Goal: Task Accomplishment & Management: Use online tool/utility

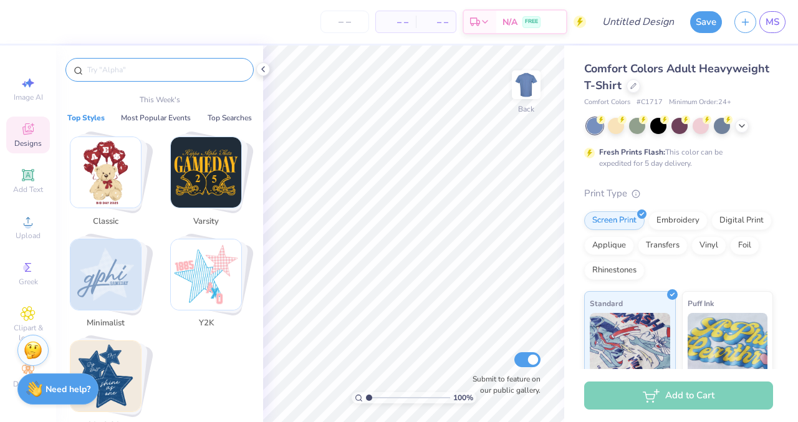
click at [143, 73] on input "text" at bounding box center [166, 70] width 160 height 12
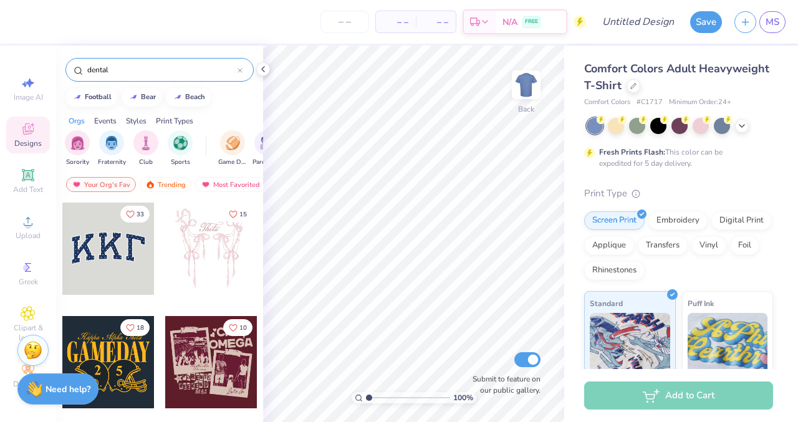
type input "dental"
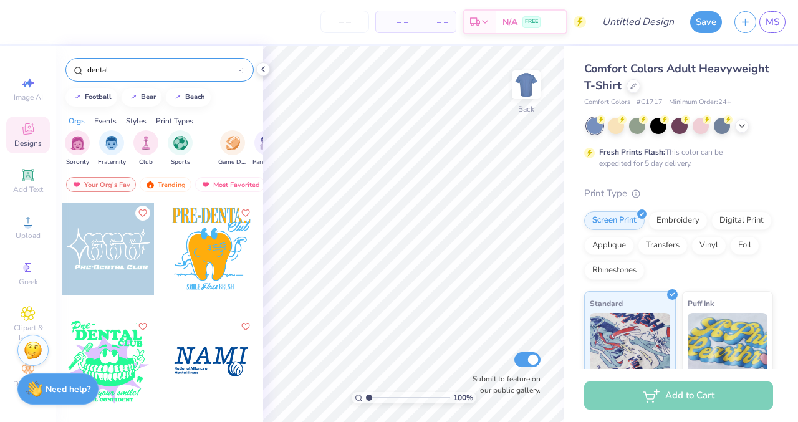
click at [206, 244] on div at bounding box center [211, 249] width 92 height 92
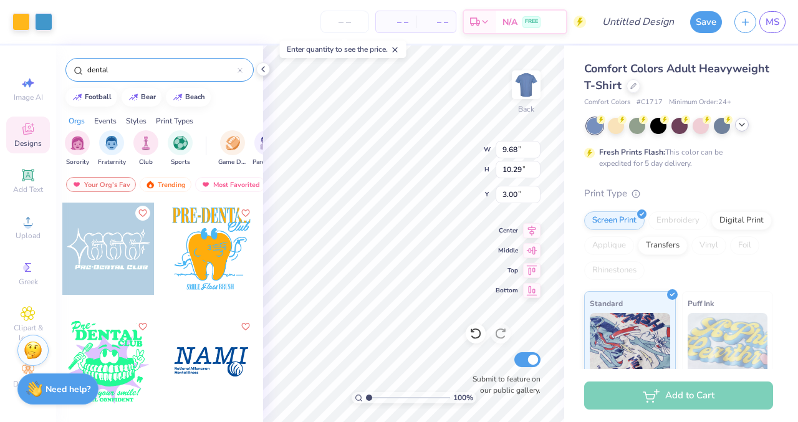
click at [742, 127] on icon at bounding box center [742, 125] width 10 height 10
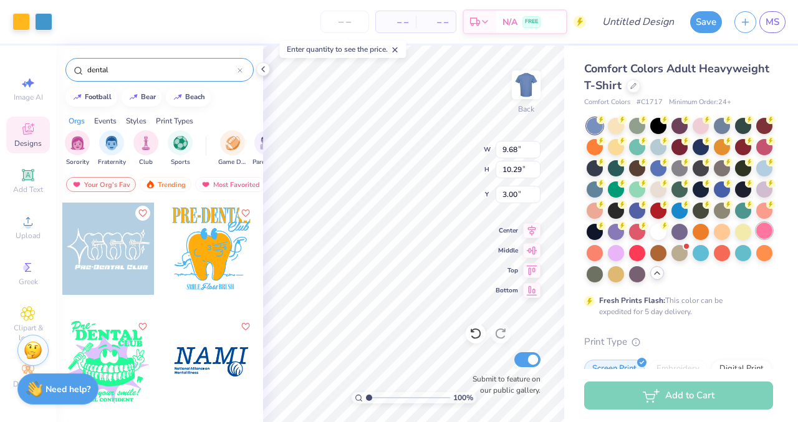
click at [764, 225] on div at bounding box center [764, 231] width 16 height 16
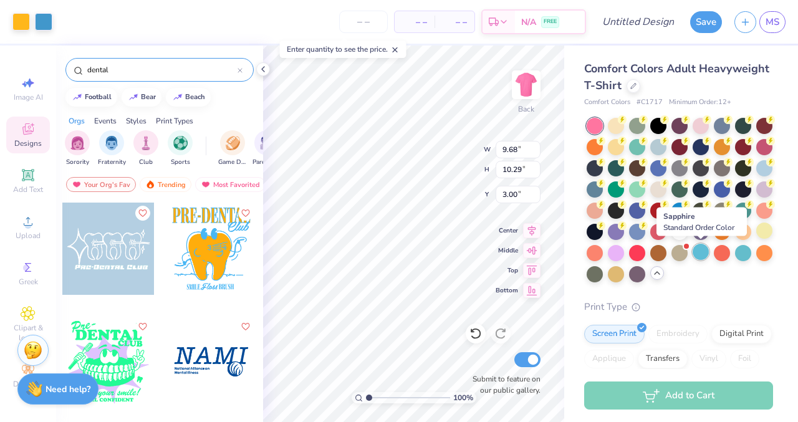
click at [701, 256] on div at bounding box center [701, 252] width 16 height 16
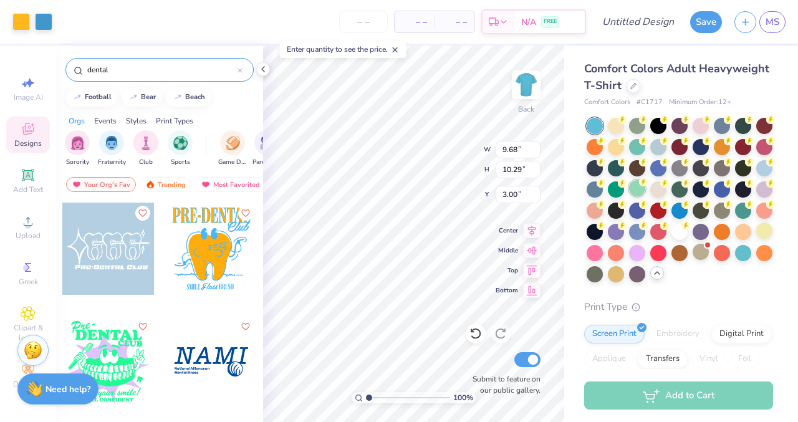
click at [626, 124] on circle at bounding box center [622, 119] width 9 height 9
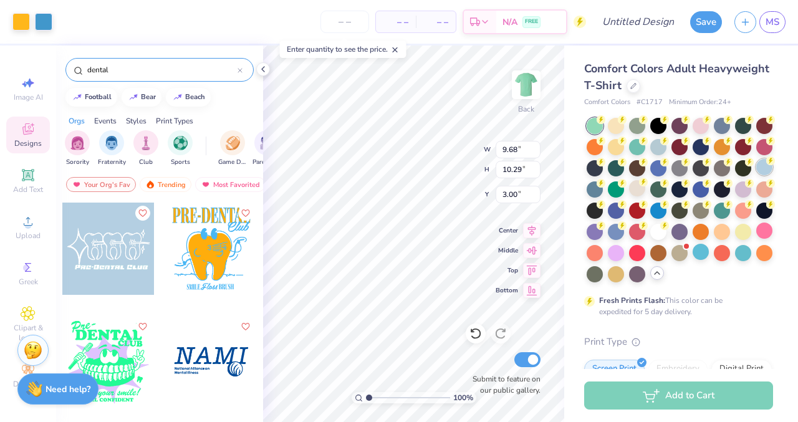
click at [767, 166] on div at bounding box center [764, 167] width 16 height 16
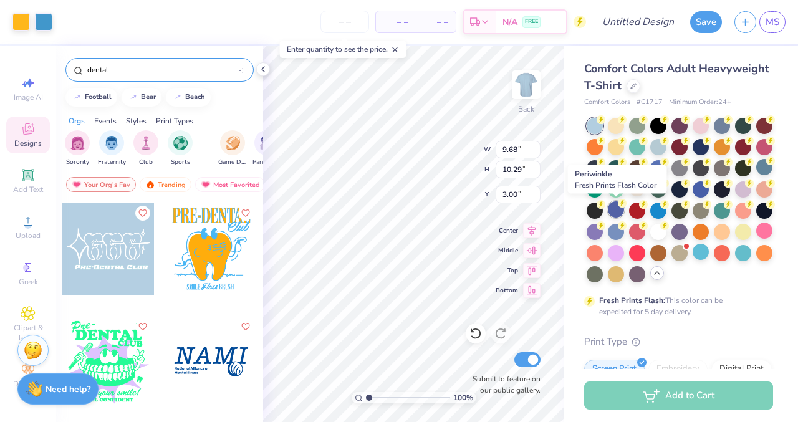
click at [608, 209] on div at bounding box center [616, 209] width 16 height 16
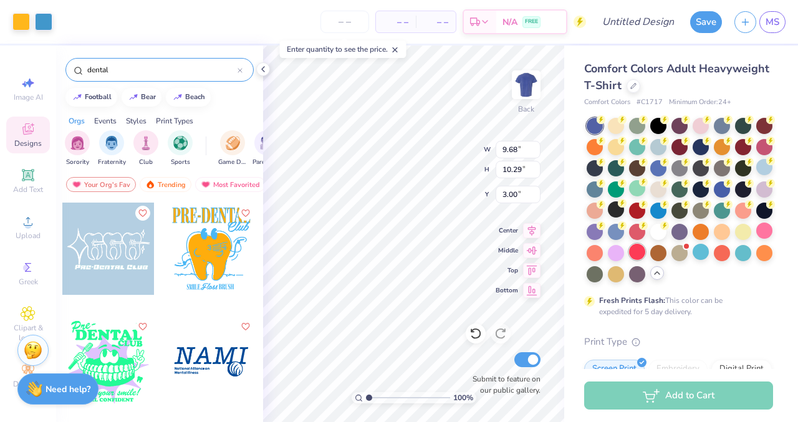
click at [641, 248] on div at bounding box center [637, 252] width 16 height 16
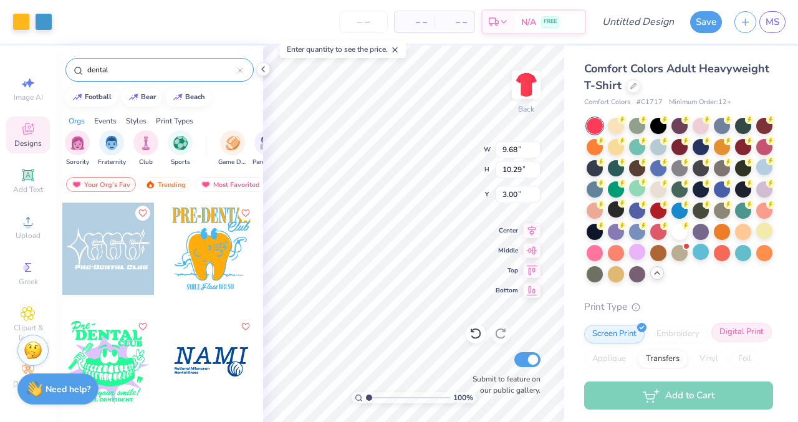
click at [734, 333] on div "Digital Print" at bounding box center [741, 332] width 60 height 19
click at [626, 331] on div "Screen Print" at bounding box center [614, 332] width 60 height 19
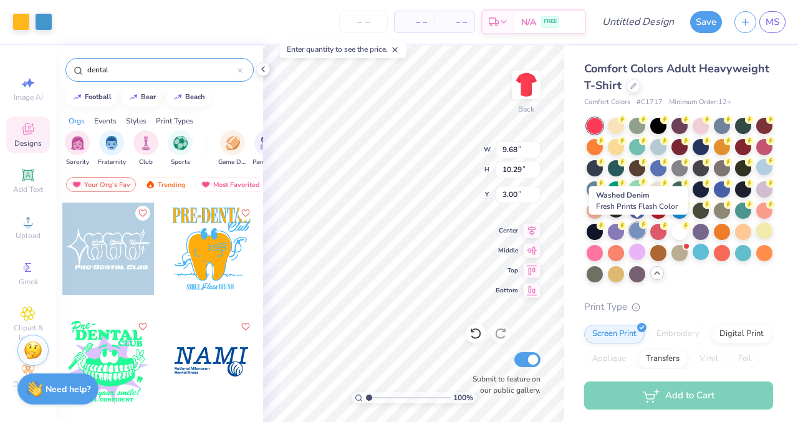
click at [631, 227] on div at bounding box center [637, 231] width 16 height 16
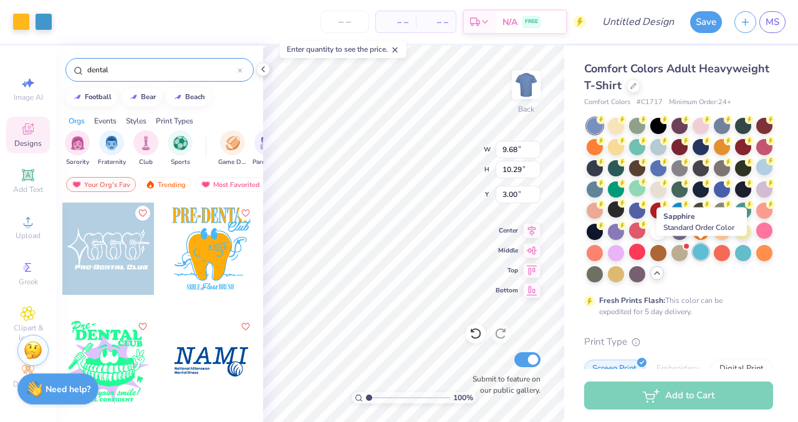
click at [698, 251] on div at bounding box center [701, 252] width 16 height 16
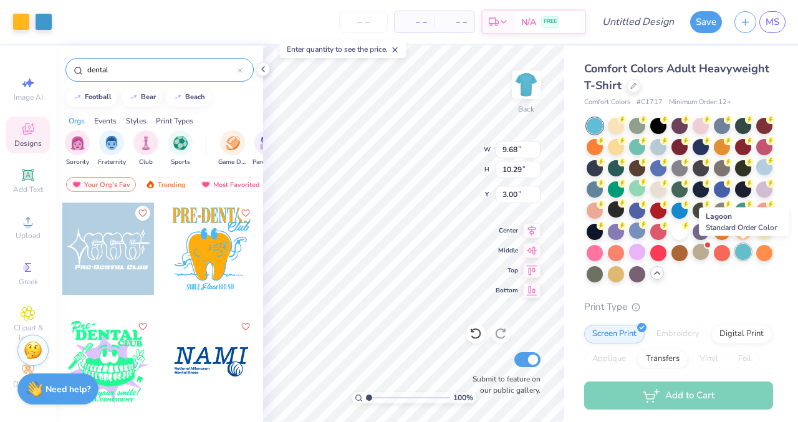
click at [746, 252] on div at bounding box center [743, 252] width 16 height 16
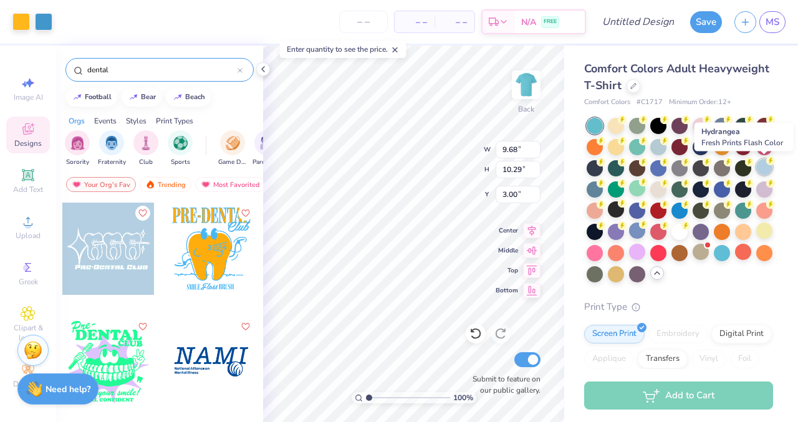
click at [764, 167] on div at bounding box center [764, 167] width 16 height 16
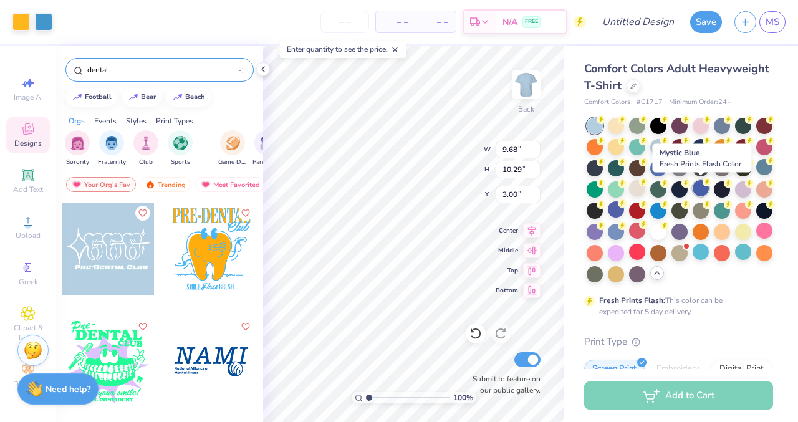
click at [704, 187] on div at bounding box center [701, 188] width 16 height 16
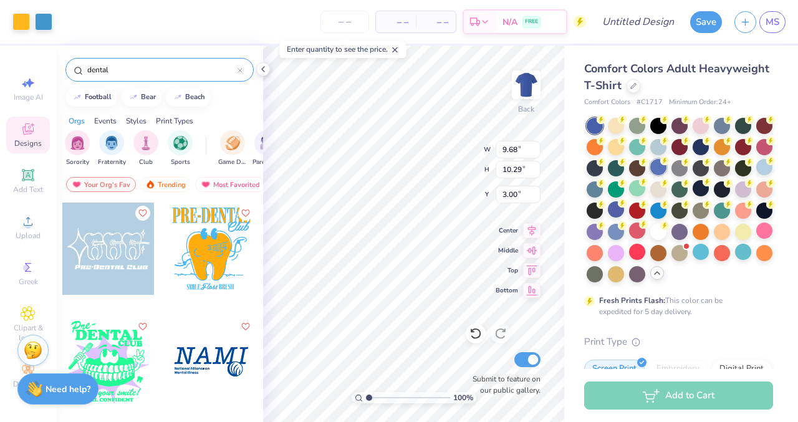
click at [655, 168] on div at bounding box center [658, 167] width 16 height 16
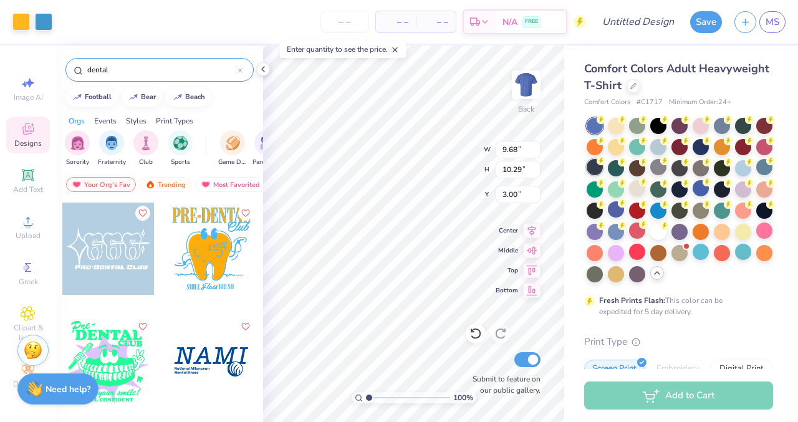
click at [595, 170] on div at bounding box center [595, 167] width 16 height 16
click at [698, 126] on div at bounding box center [701, 125] width 16 height 16
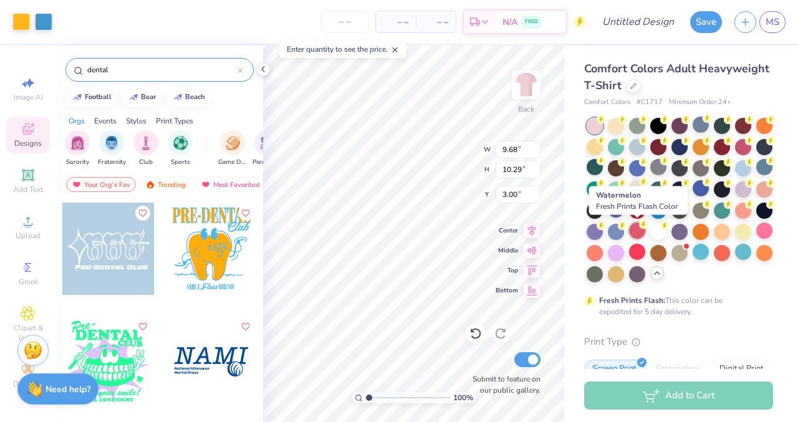
click at [634, 233] on div at bounding box center [637, 231] width 16 height 16
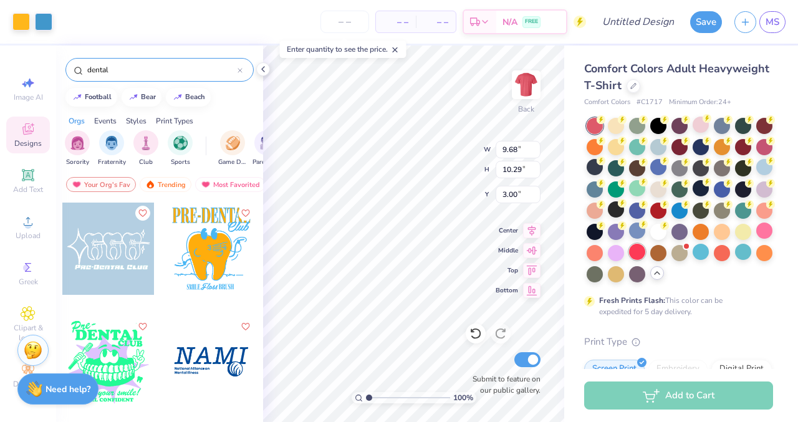
click at [638, 251] on div at bounding box center [637, 252] width 16 height 16
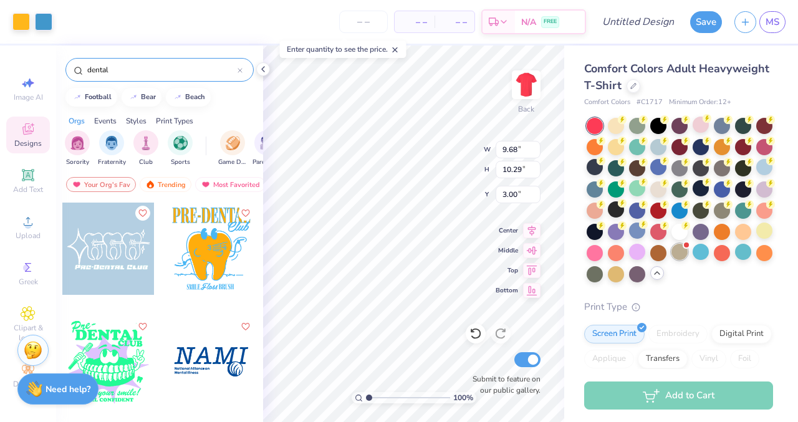
click at [681, 256] on div at bounding box center [679, 252] width 16 height 16
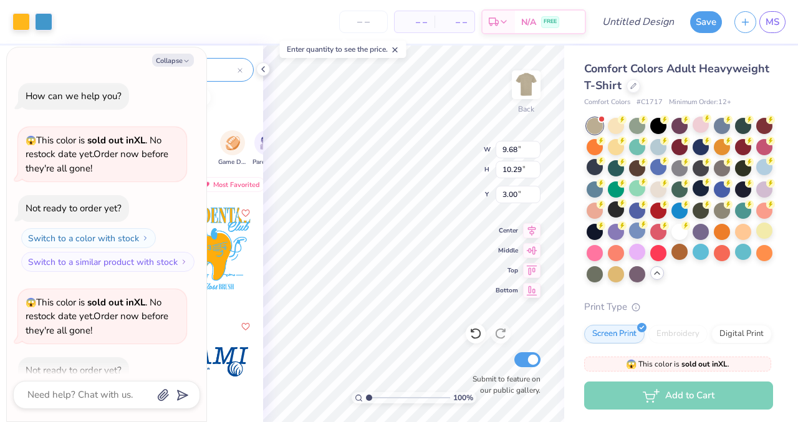
scroll to position [69, 0]
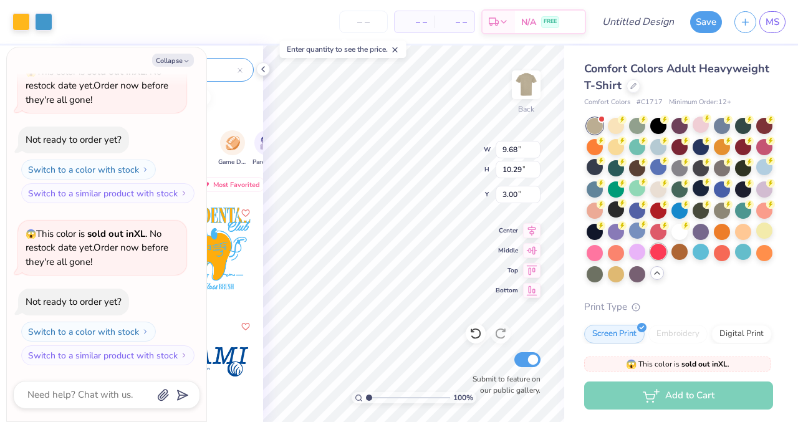
click at [655, 252] on div at bounding box center [658, 252] width 16 height 16
click at [17, 22] on div at bounding box center [20, 20] width 17 height 17
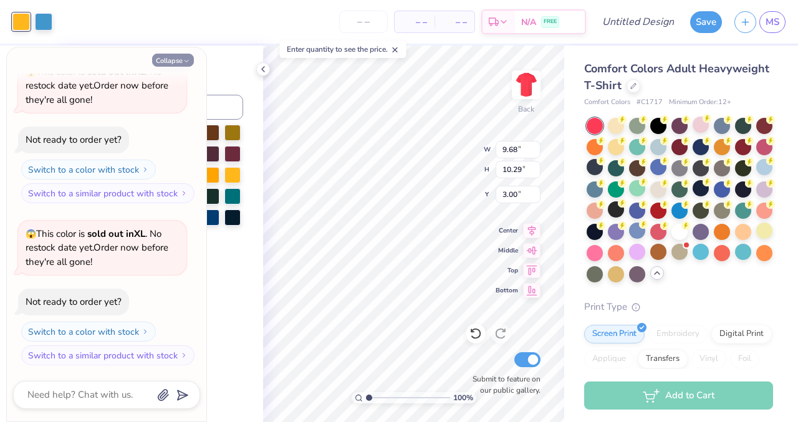
click at [186, 59] on icon "button" at bounding box center [186, 60] width 7 height 7
type textarea "x"
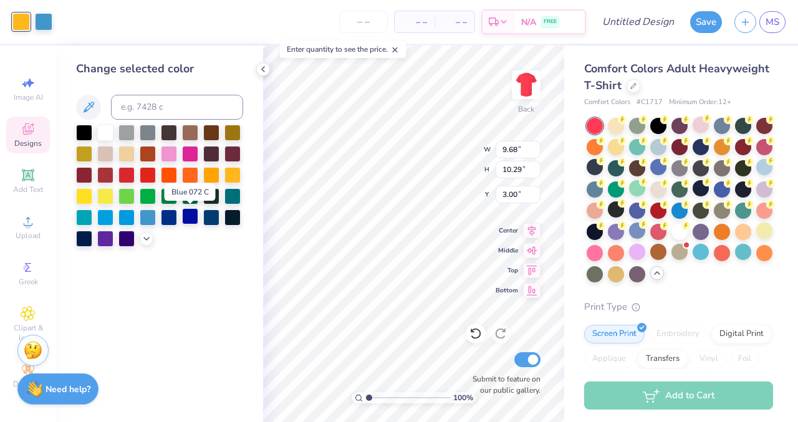
click at [188, 214] on div at bounding box center [190, 216] width 16 height 16
click at [170, 216] on div at bounding box center [169, 216] width 16 height 16
click at [142, 216] on div at bounding box center [148, 216] width 16 height 16
click at [85, 130] on div at bounding box center [84, 131] width 16 height 16
click at [233, 191] on div at bounding box center [232, 195] width 16 height 16
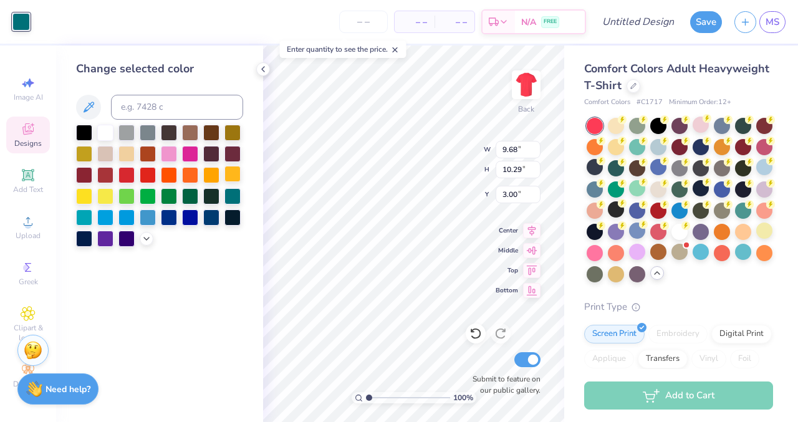
click at [234, 175] on div at bounding box center [232, 174] width 16 height 16
click at [218, 173] on div at bounding box center [211, 174] width 16 height 16
click at [230, 173] on div at bounding box center [232, 174] width 16 height 16
click at [127, 176] on div at bounding box center [126, 174] width 16 height 16
click at [110, 233] on div at bounding box center [105, 237] width 16 height 16
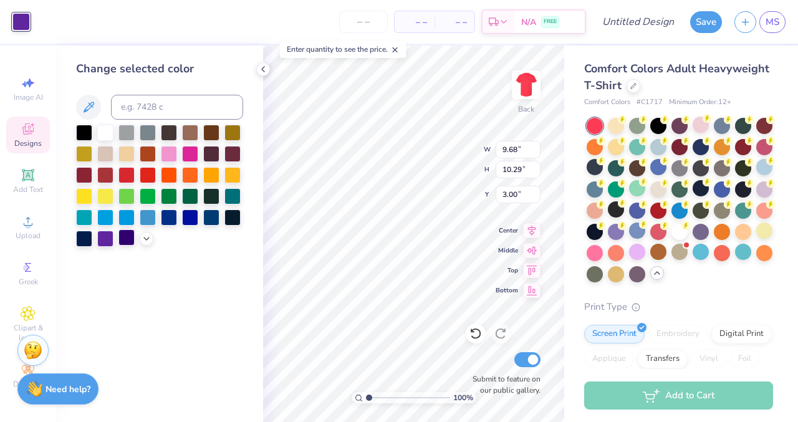
click at [122, 237] on div at bounding box center [126, 237] width 16 height 16
click at [86, 209] on div at bounding box center [84, 216] width 16 height 16
click at [103, 218] on div at bounding box center [105, 216] width 16 height 16
click at [111, 195] on div at bounding box center [105, 195] width 16 height 16
click at [82, 199] on div at bounding box center [84, 195] width 16 height 16
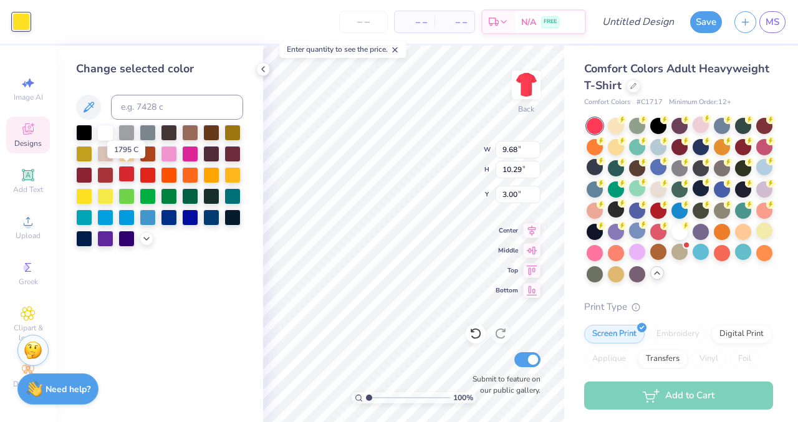
click at [132, 176] on div at bounding box center [126, 174] width 16 height 16
click at [166, 296] on div "Change selected color" at bounding box center [159, 234] width 207 height 377
click at [262, 69] on icon at bounding box center [263, 69] width 10 height 10
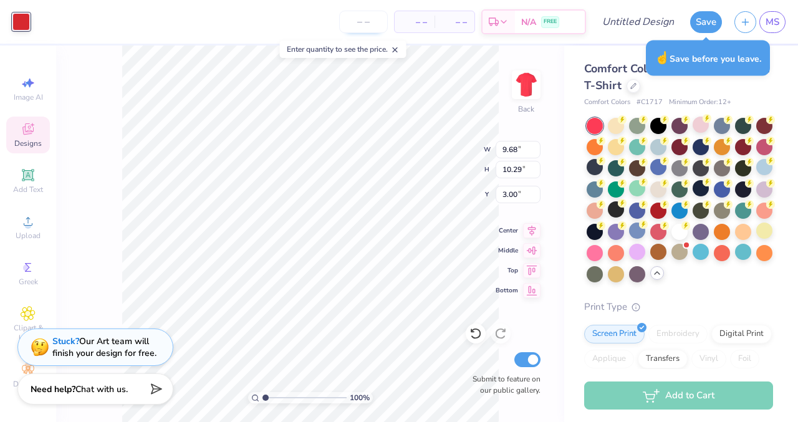
click at [359, 20] on input "number" at bounding box center [363, 22] width 49 height 22
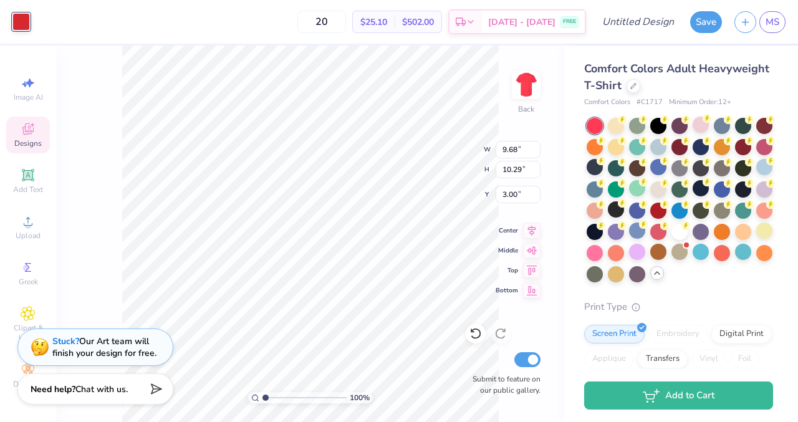
type input "2"
type input "30"
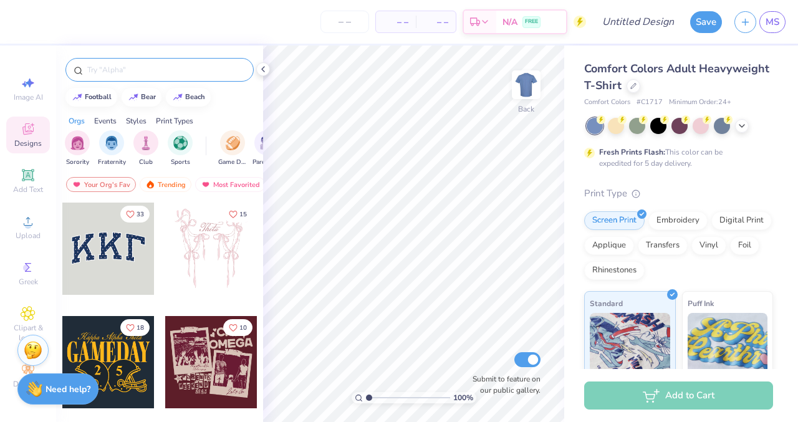
click at [181, 71] on input "text" at bounding box center [166, 70] width 160 height 12
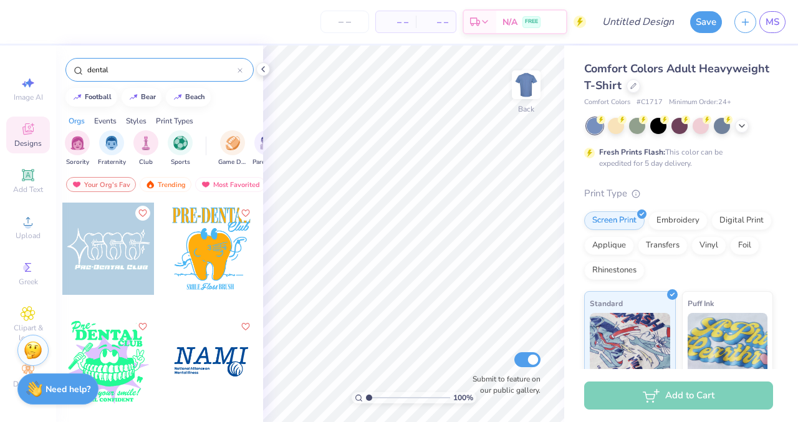
type input "dental"
click at [218, 254] on div at bounding box center [211, 249] width 92 height 92
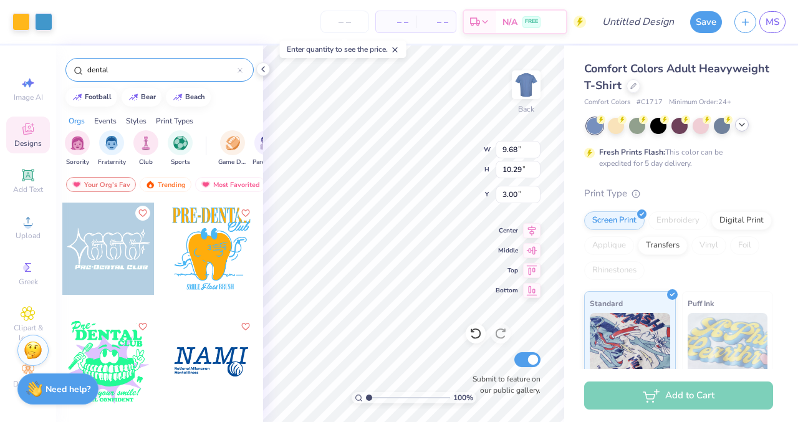
click at [741, 130] on div at bounding box center [742, 125] width 14 height 14
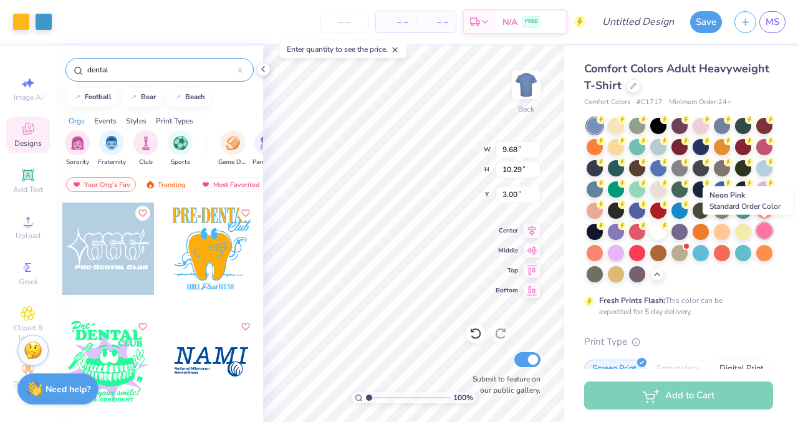
click at [767, 234] on div at bounding box center [764, 231] width 16 height 16
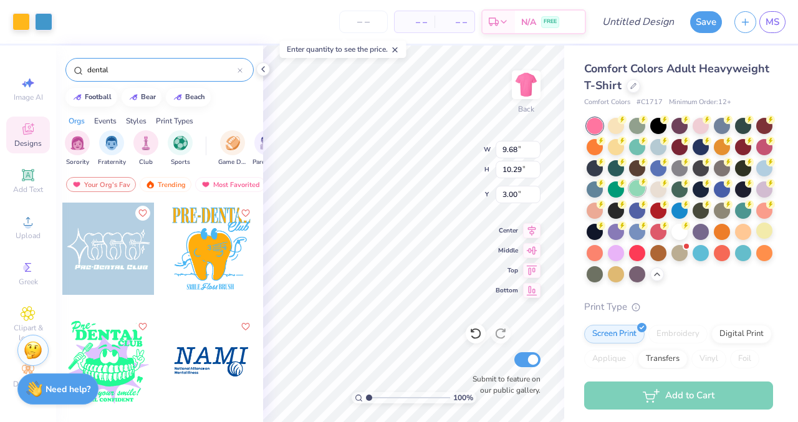
click at [638, 188] on div at bounding box center [637, 188] width 16 height 16
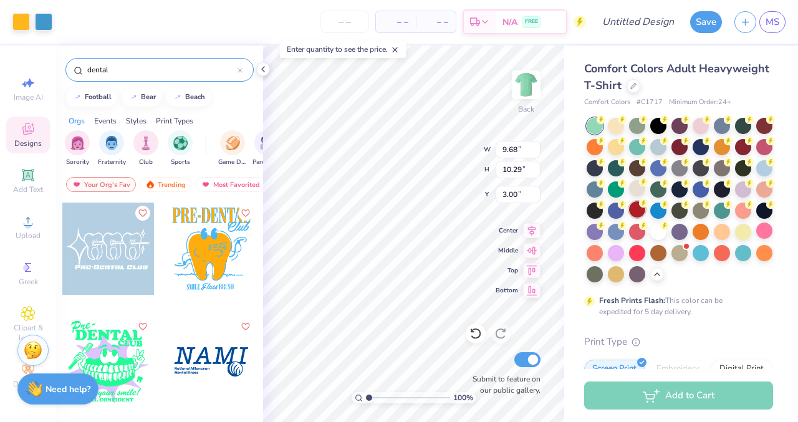
click at [639, 209] on div at bounding box center [637, 209] width 16 height 16
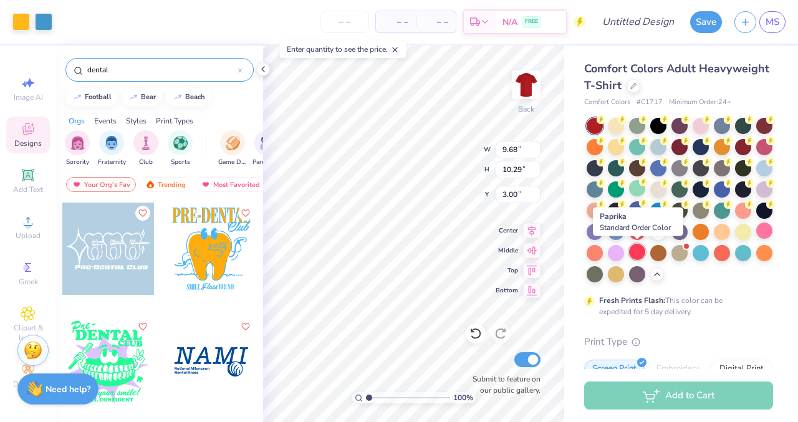
click at [639, 252] on div at bounding box center [637, 252] width 16 height 16
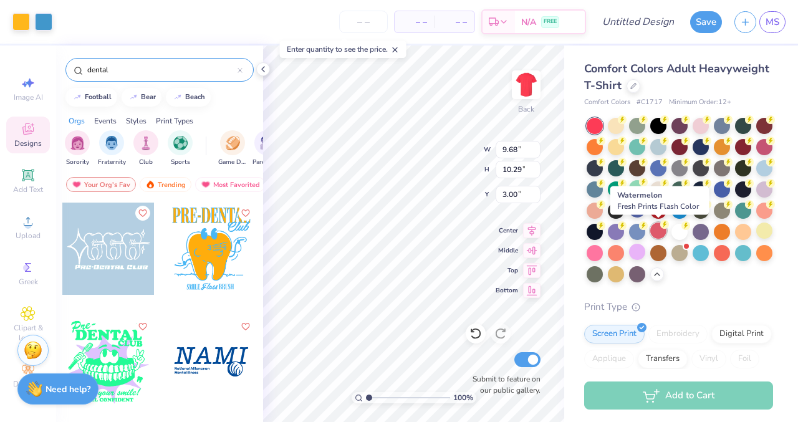
click at [660, 234] on div at bounding box center [658, 231] width 16 height 16
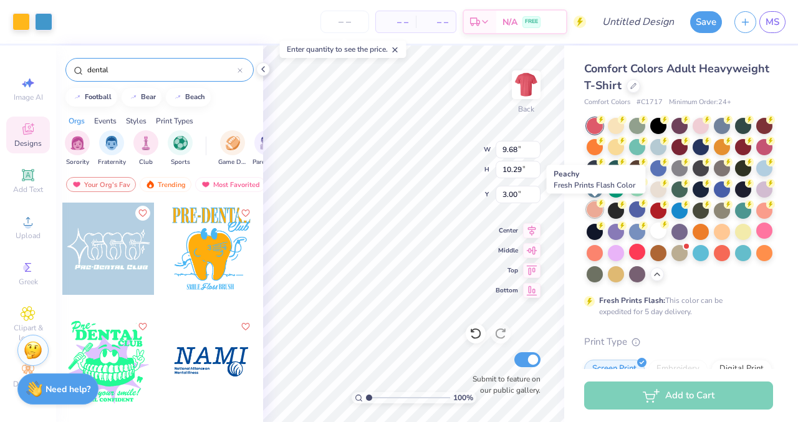
click at [592, 206] on div at bounding box center [595, 209] width 16 height 16
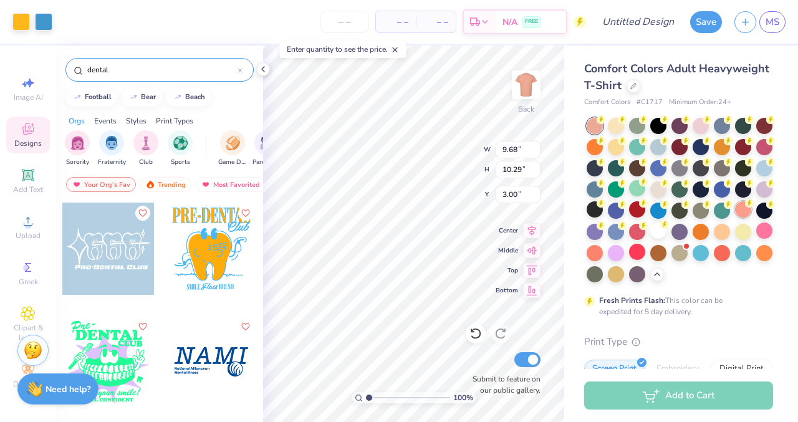
click at [745, 216] on div at bounding box center [743, 209] width 16 height 16
click at [20, 22] on div at bounding box center [20, 20] width 17 height 17
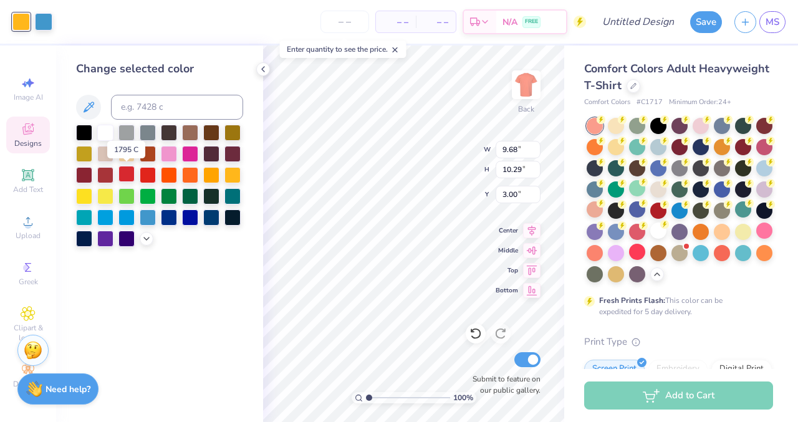
click at [128, 175] on div at bounding box center [126, 174] width 16 height 16
click at [46, 21] on div at bounding box center [43, 20] width 17 height 17
click at [173, 219] on div at bounding box center [169, 216] width 16 height 16
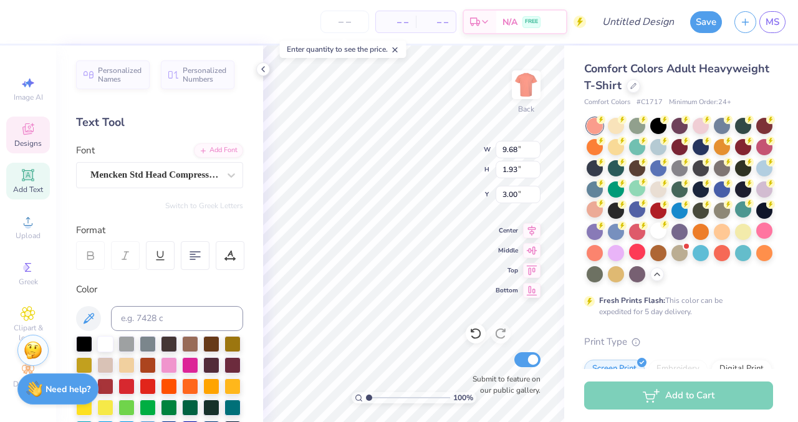
type textarea "P"
type textarea "American Dental Society"
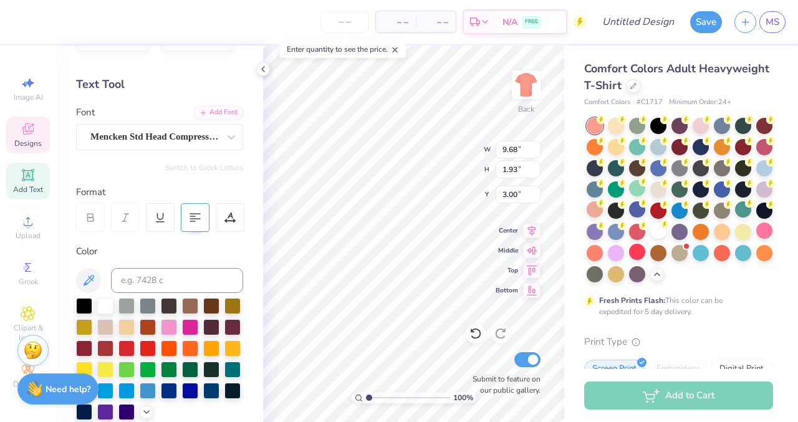
scroll to position [37, 0]
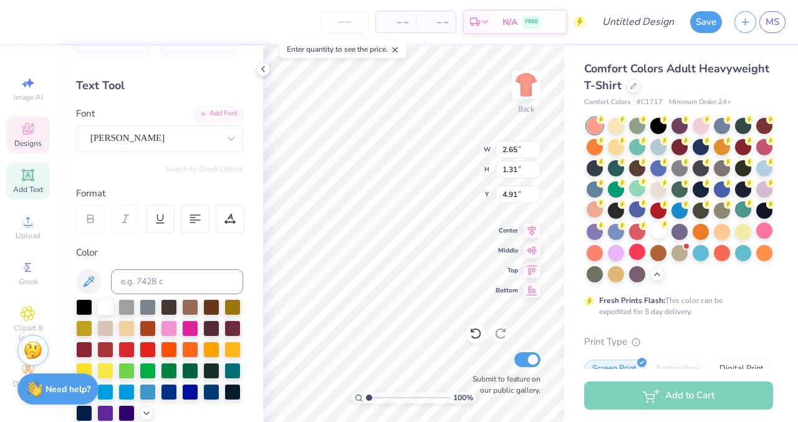
type textarea "C"
type textarea "U"
type textarea "uhcl"
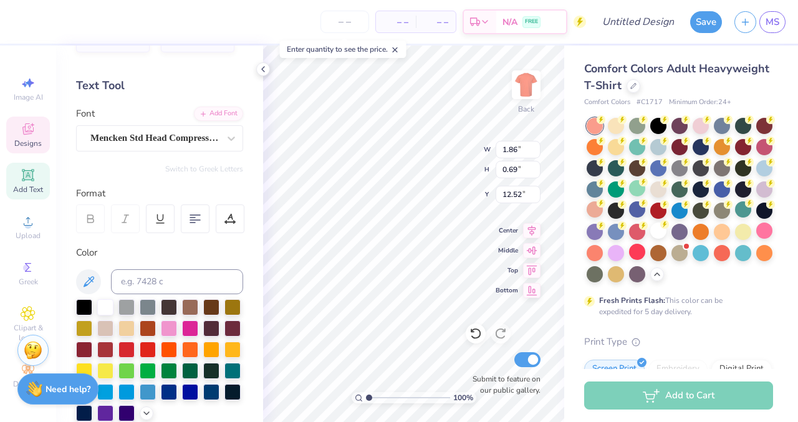
type input "2.12"
type input "0.87"
type input "12.42"
type textarea "2025-2026"
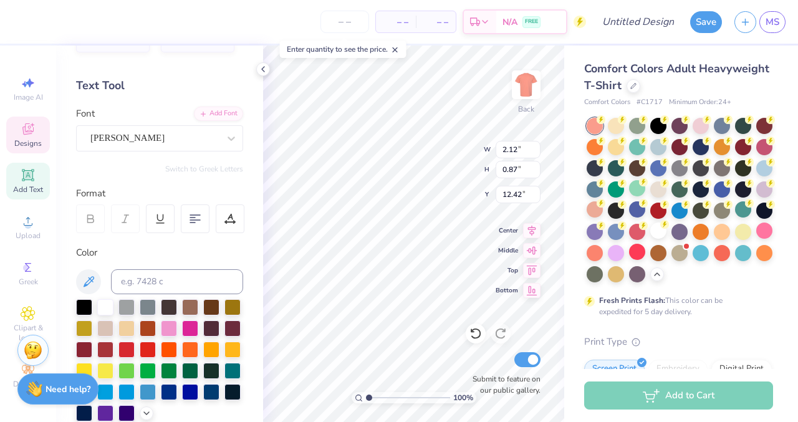
scroll to position [0, 2]
type input "13.99"
type input "1.86"
type input "0.69"
type input "17.77"
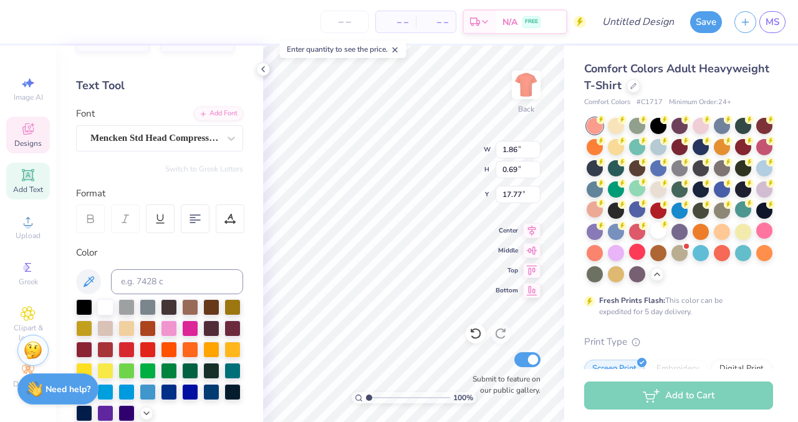
type input "1.65"
type input "18.12"
type input "5.65"
type input "0.83"
type input "12.77"
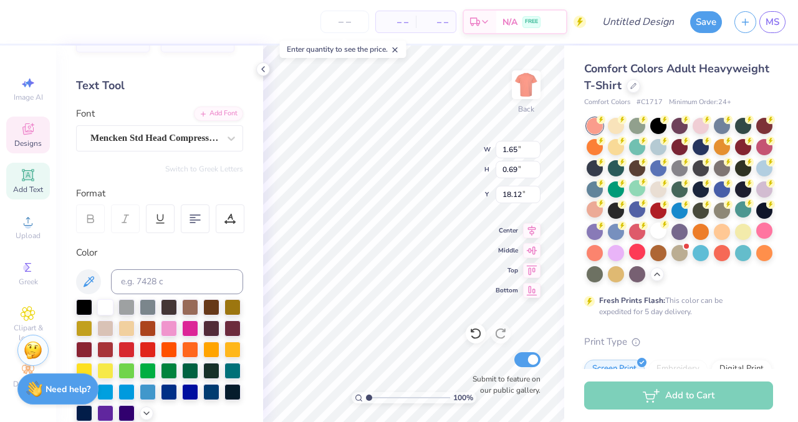
scroll to position [0, 1]
type textarea "2025-2026"
type input "1.86"
type input "20.15"
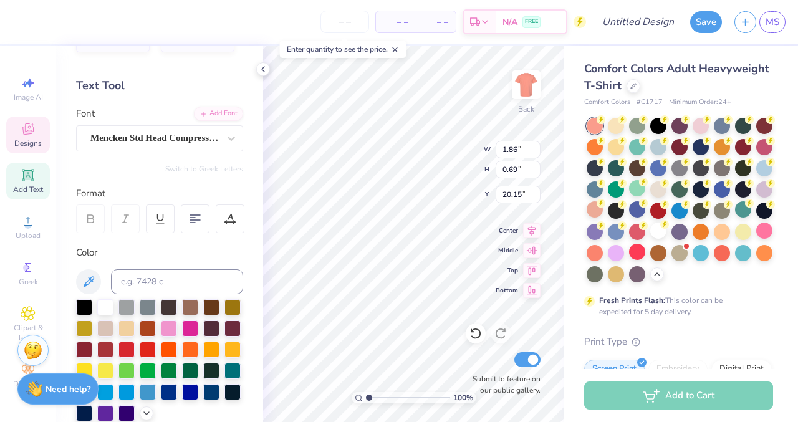
type input "5.65"
type input "0.83"
type input "20.49"
type input "2.75"
type input "0.77"
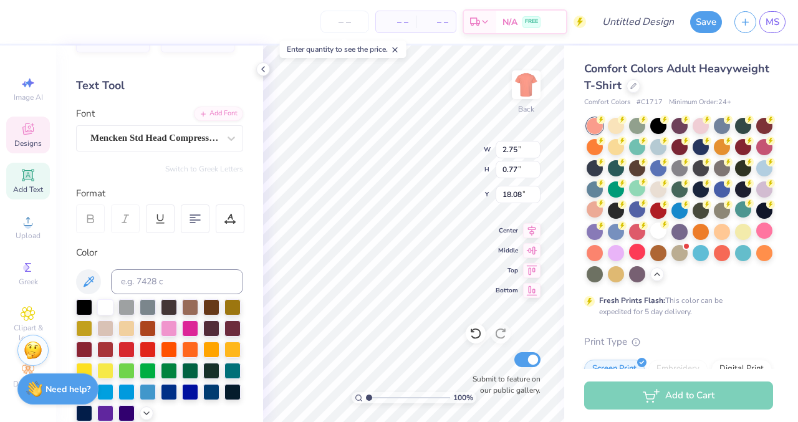
type input "12.50"
type input "15.98"
type input "5.65"
type input "0.83"
type input "12.82"
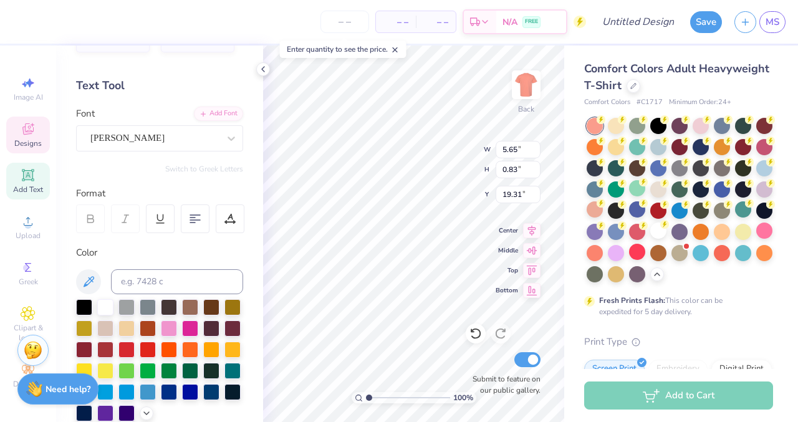
type input "19.31"
type input "2.75"
type input "0.77"
type input "12.79"
type input "5.65"
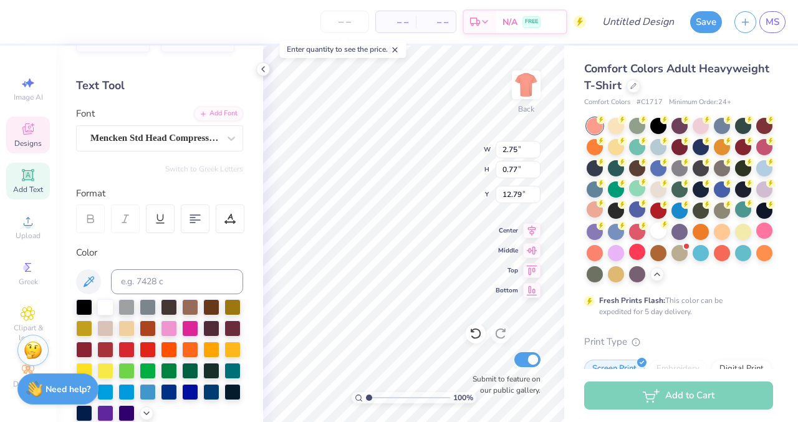
type input "0.83"
type input "19.31"
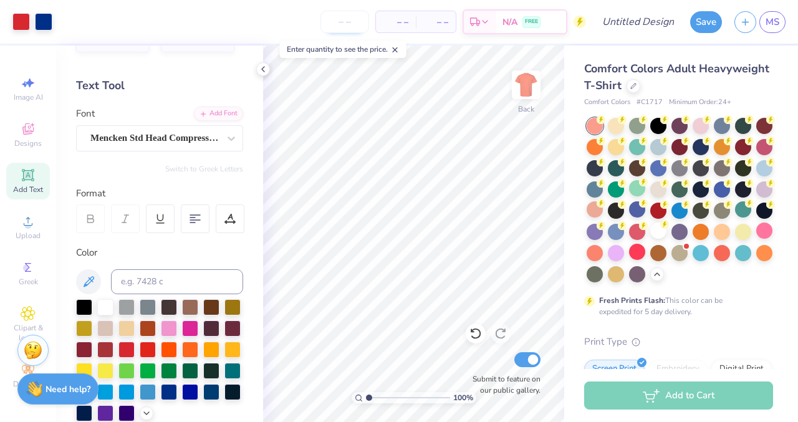
click at [360, 22] on input "number" at bounding box center [344, 22] width 49 height 22
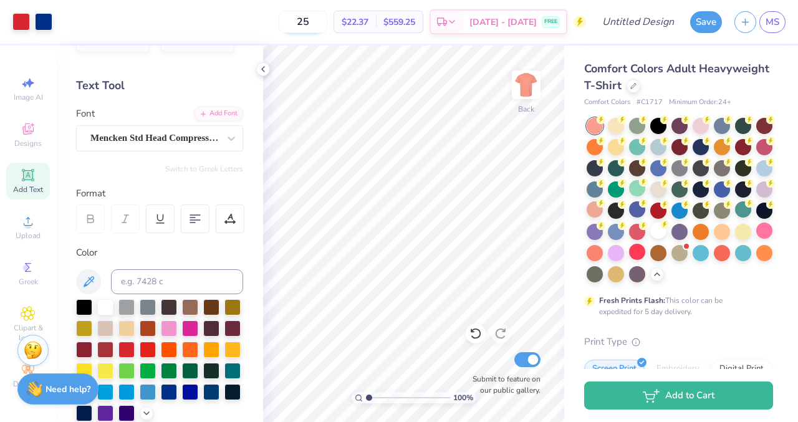
type input "2"
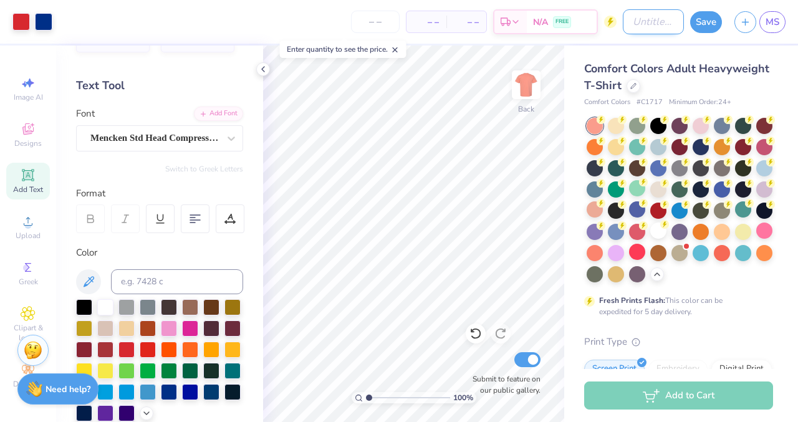
click at [661, 19] on input "Design Title" at bounding box center [653, 21] width 61 height 25
type input "ads 1"
click at [702, 22] on button "Save" at bounding box center [706, 20] width 32 height 22
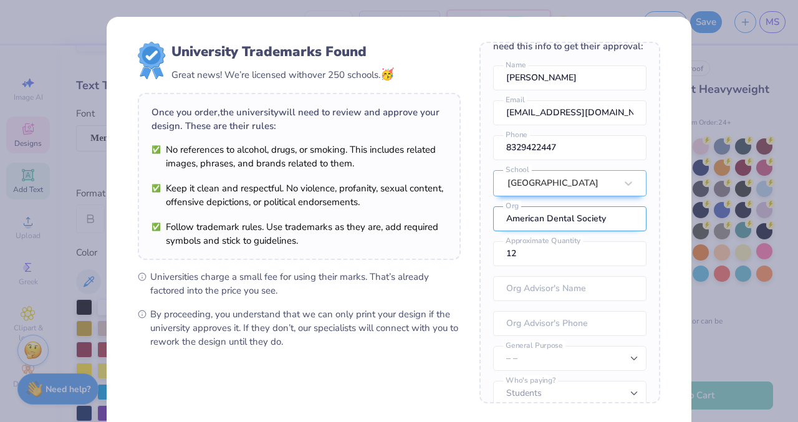
scroll to position [55, 0]
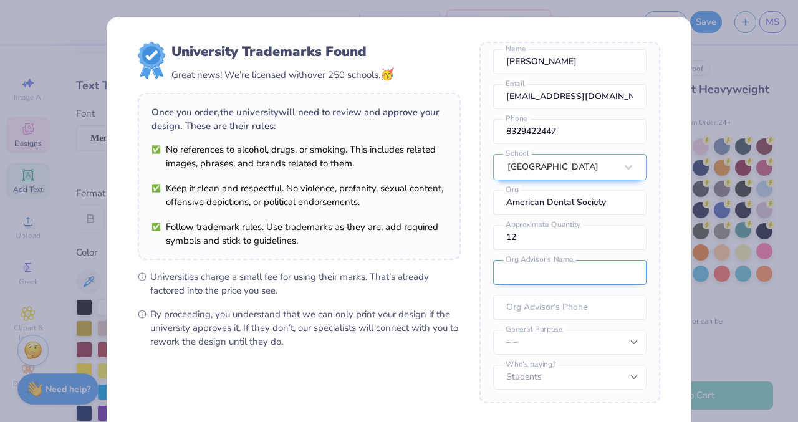
click at [550, 278] on input "text" at bounding box center [569, 272] width 153 height 25
type input "Scott Buckel"
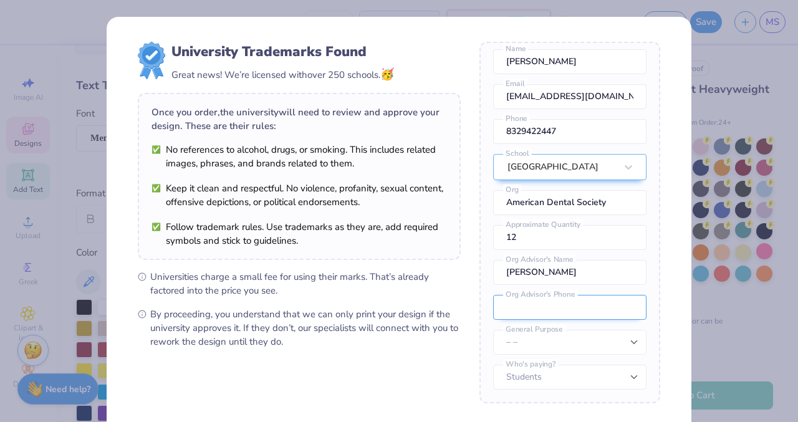
click at [557, 318] on input "tel" at bounding box center [569, 307] width 153 height 25
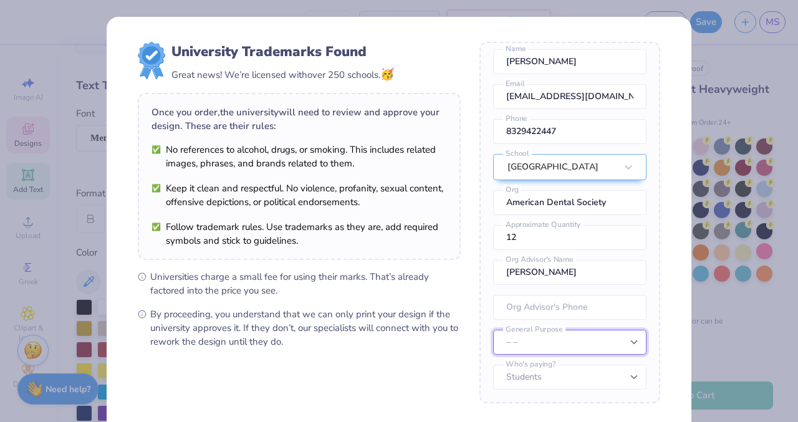
click at [532, 350] on select "– – Member apparel for registered Student Organization / Department / School Fu…" at bounding box center [569, 342] width 153 height 25
select select "Member apparel for registered Student Organization / Department / School"
click at [493, 330] on select "– – Member apparel for registered Student Organization / Department / School Fu…" at bounding box center [569, 342] width 153 height 25
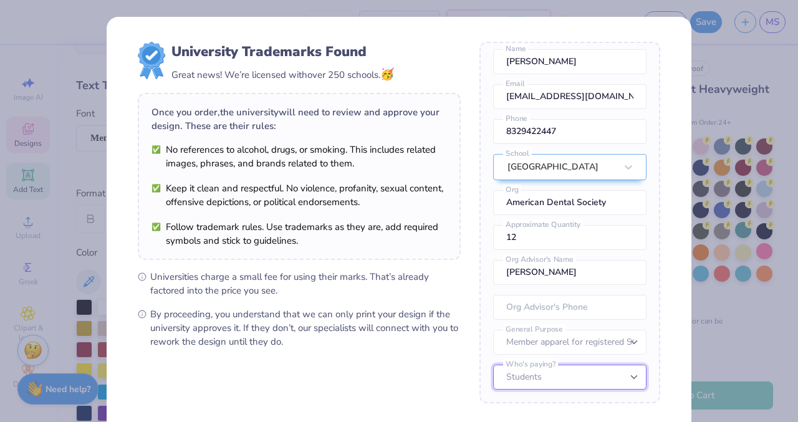
click at [537, 378] on select "Students University" at bounding box center [569, 377] width 153 height 25
click at [493, 365] on select "Students University" at bounding box center [569, 377] width 153 height 25
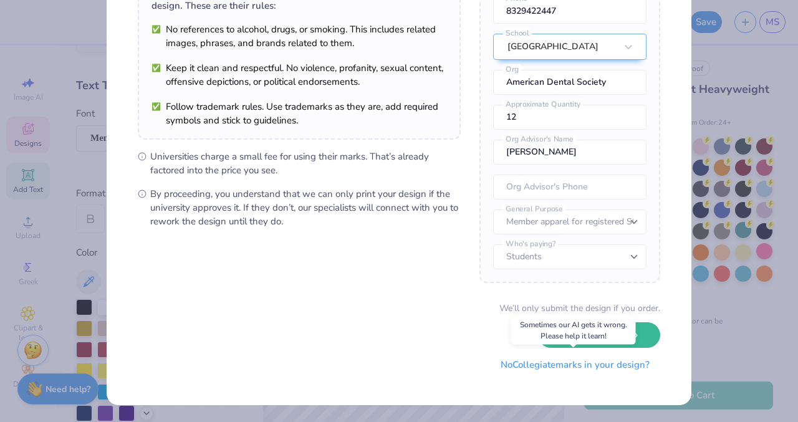
click at [552, 362] on button "No Collegiate marks in your design?" at bounding box center [575, 365] width 170 height 26
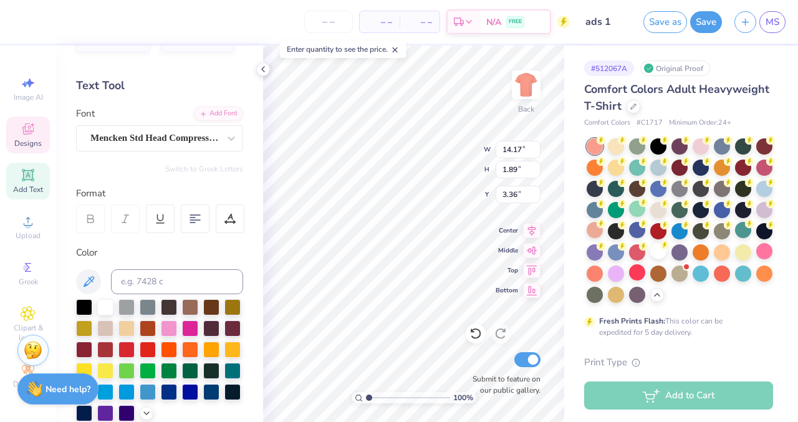
scroll to position [0, 0]
click at [565, 73] on div "# 512067A Original Proof Comfort Colors Adult Heavyweight T-Shirt Comfort Color…" at bounding box center [681, 394] width 234 height 696
click at [223, 131] on div at bounding box center [231, 138] width 22 height 22
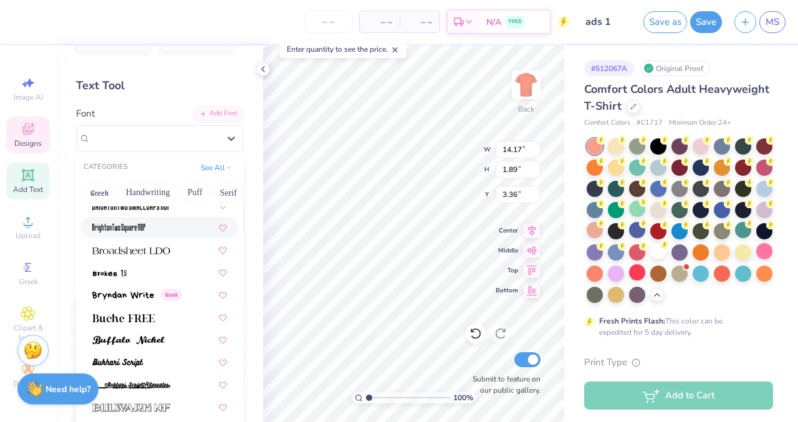
scroll to position [1128, 0]
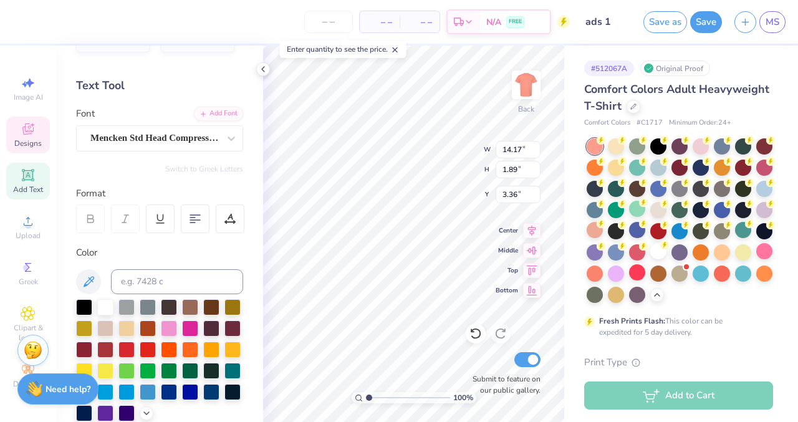
type input "13.10"
type input "1.75"
type input "3.50"
type input "3.52"
type input "3.00"
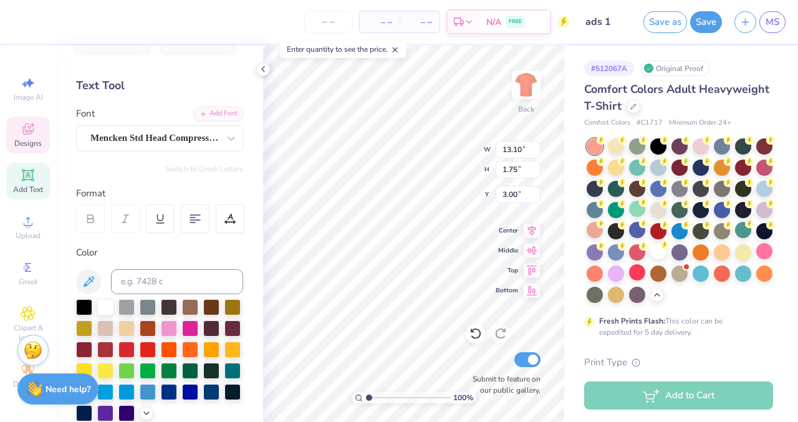
type input "11.59"
type input "1.55"
type input "2.95"
type input "3.43"
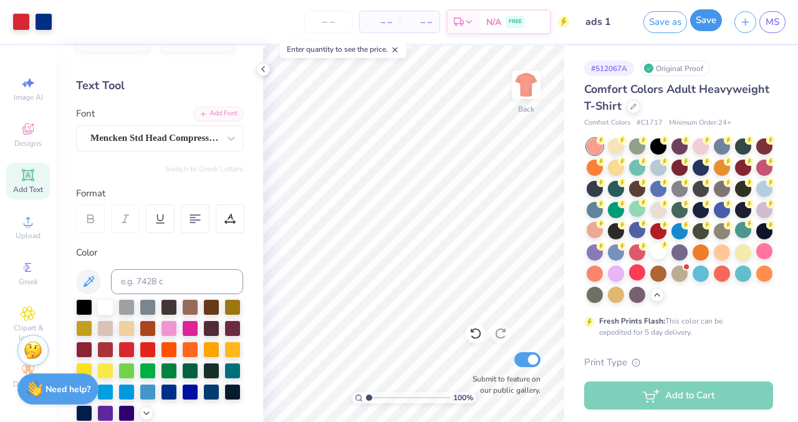
click at [706, 24] on button "Save" at bounding box center [706, 20] width 32 height 22
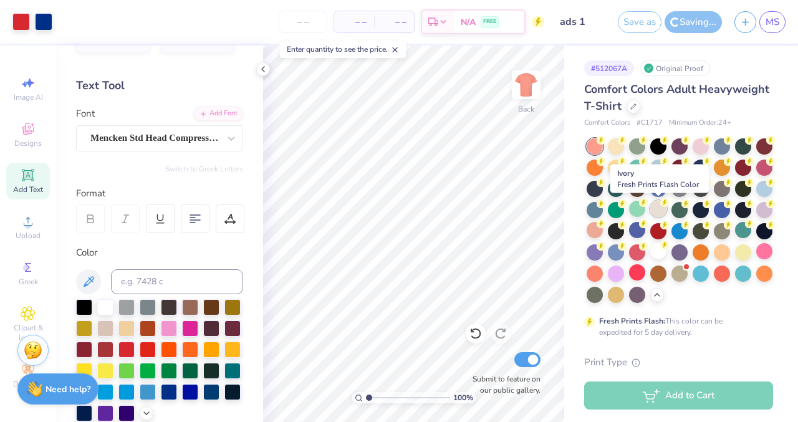
click at [656, 208] on div at bounding box center [658, 209] width 16 height 16
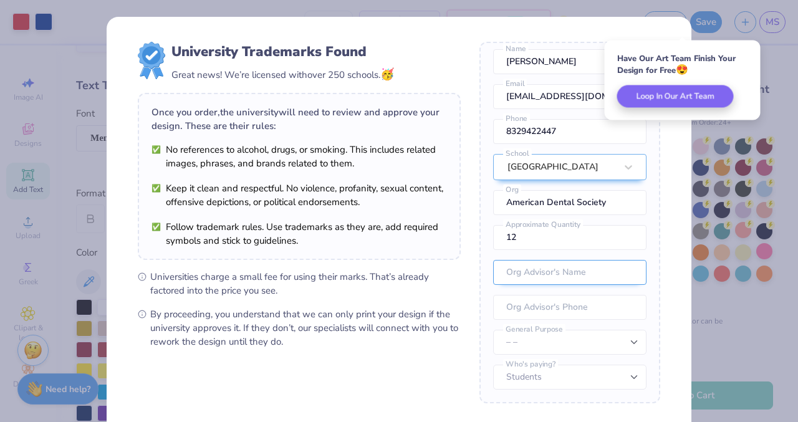
scroll to position [120, 0]
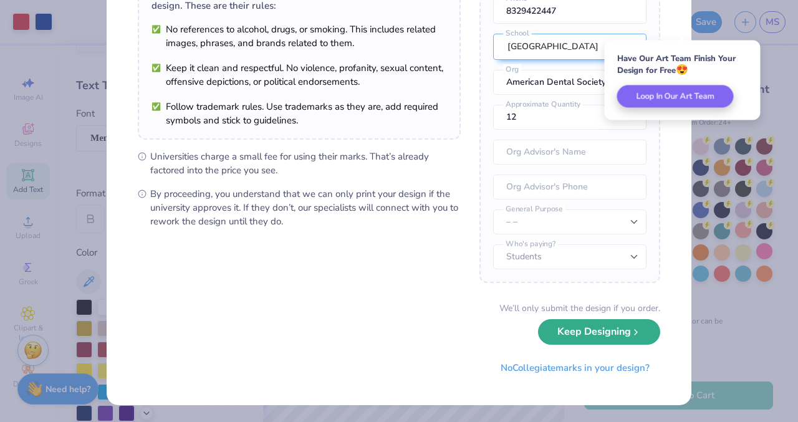
click at [581, 330] on button "Keep Designing" at bounding box center [599, 332] width 122 height 26
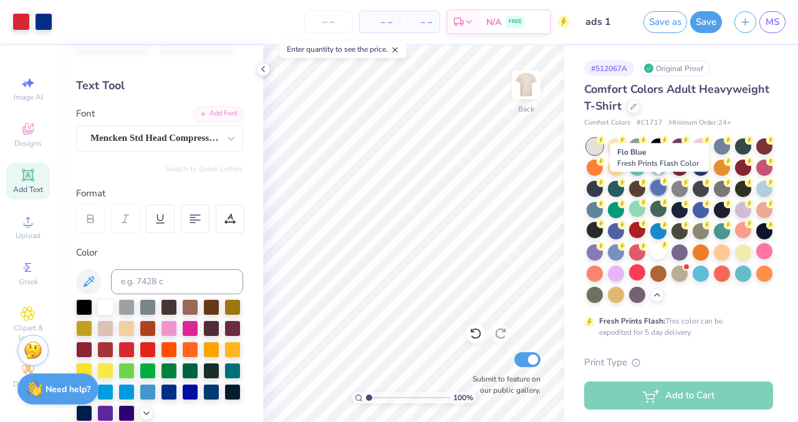
click at [660, 194] on div at bounding box center [658, 188] width 16 height 16
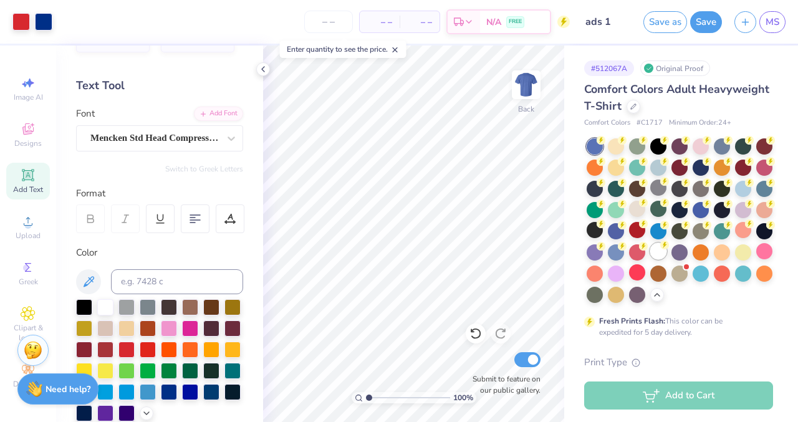
click at [655, 252] on div at bounding box center [658, 251] width 16 height 16
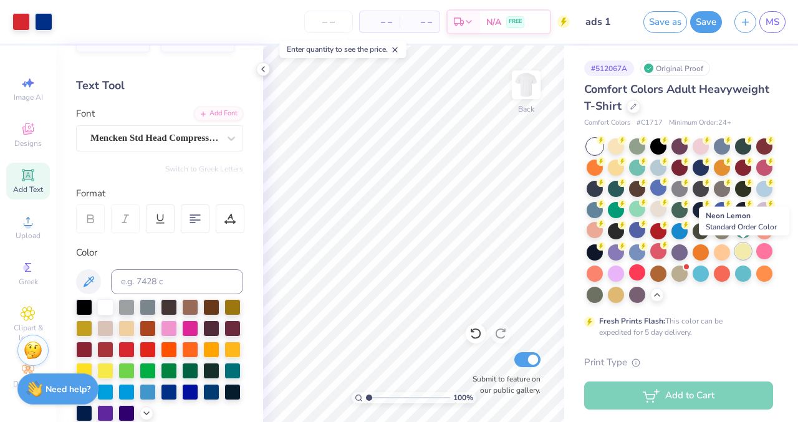
click at [742, 252] on div at bounding box center [743, 251] width 16 height 16
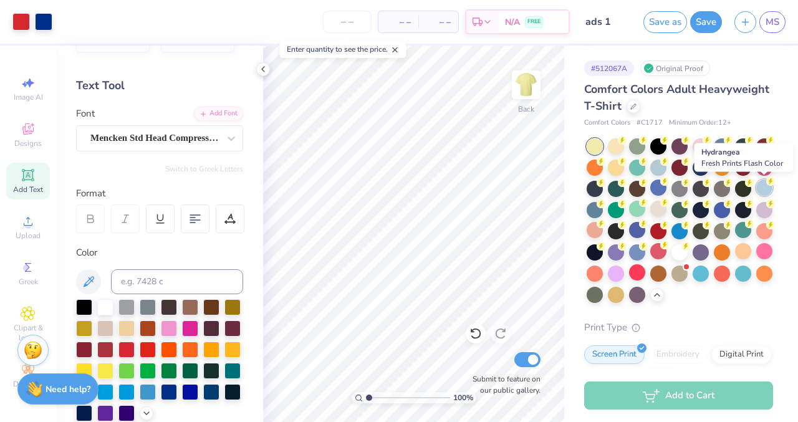
click at [767, 191] on div at bounding box center [764, 188] width 16 height 16
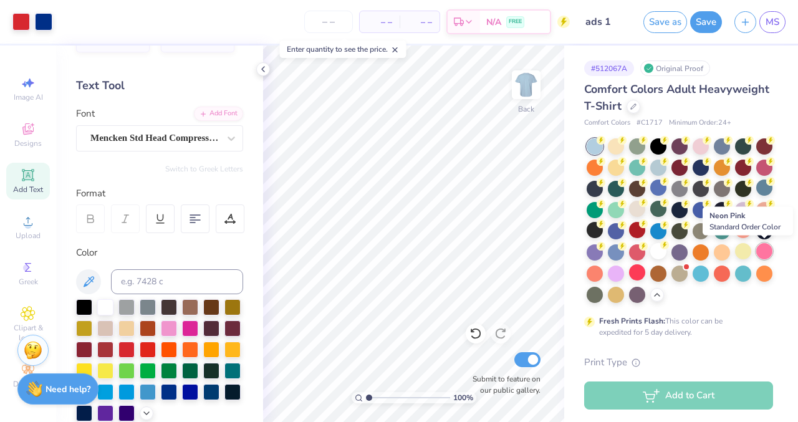
click at [757, 250] on div at bounding box center [764, 251] width 16 height 16
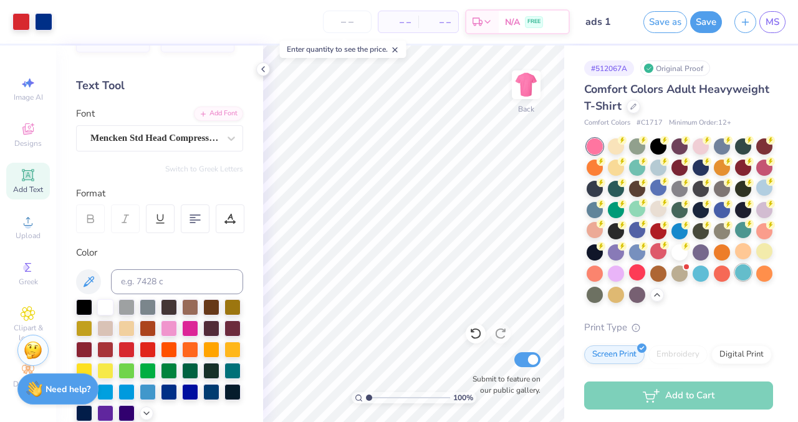
click at [741, 277] on div at bounding box center [743, 272] width 16 height 16
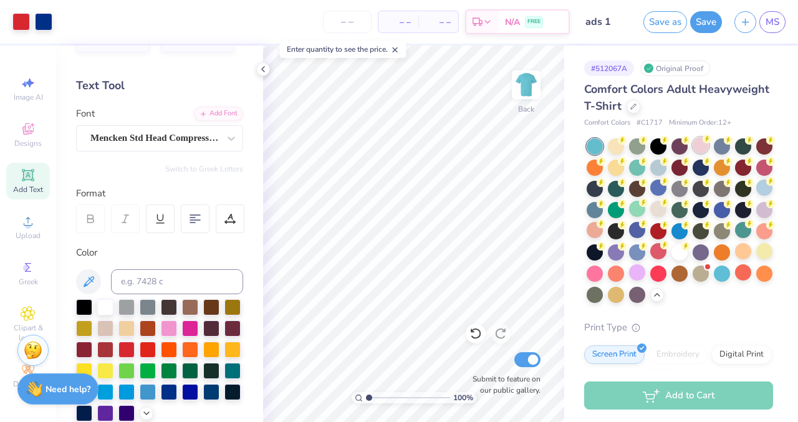
click at [695, 144] on div at bounding box center [701, 145] width 16 height 16
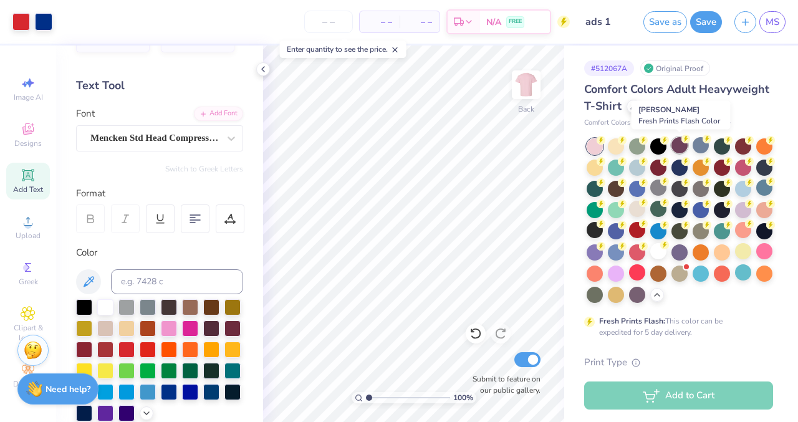
click at [678, 148] on div at bounding box center [679, 145] width 16 height 16
click at [633, 171] on div at bounding box center [637, 166] width 16 height 16
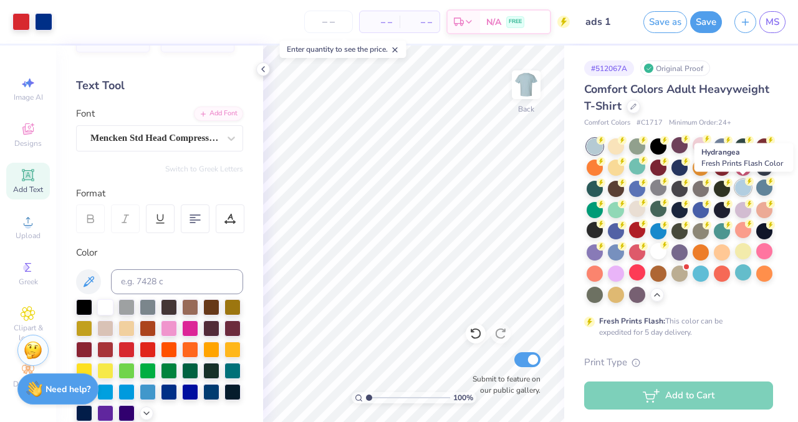
click at [744, 189] on div at bounding box center [743, 188] width 16 height 16
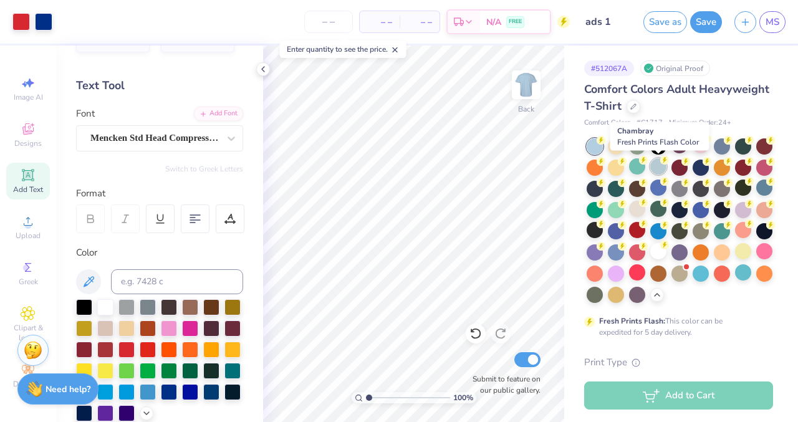
click at [658, 166] on div at bounding box center [658, 166] width 16 height 16
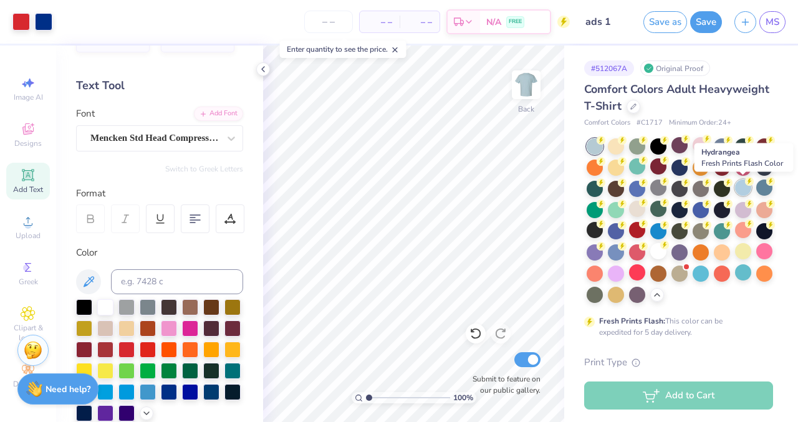
click at [739, 190] on div at bounding box center [743, 188] width 16 height 16
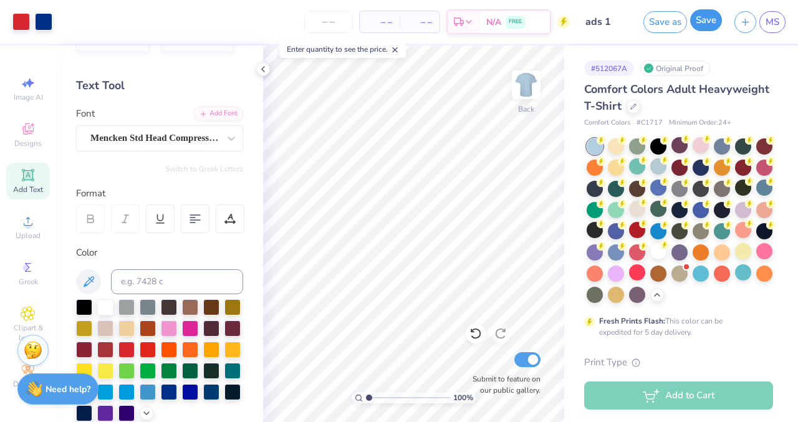
click at [708, 24] on button "Save" at bounding box center [706, 20] width 32 height 22
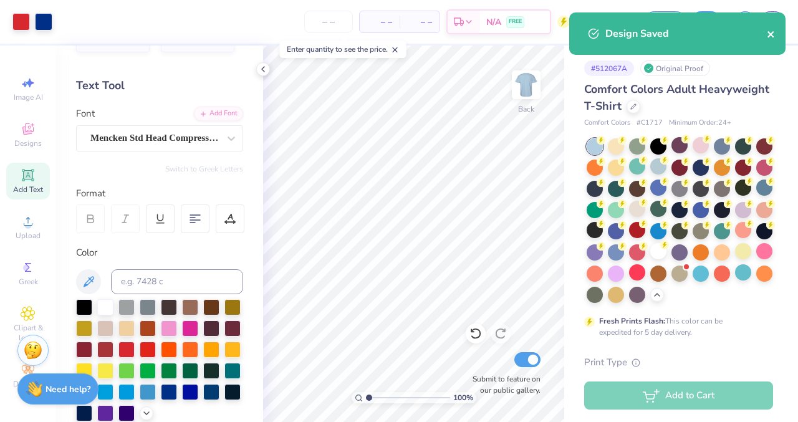
click at [772, 31] on icon "close" at bounding box center [771, 34] width 9 height 10
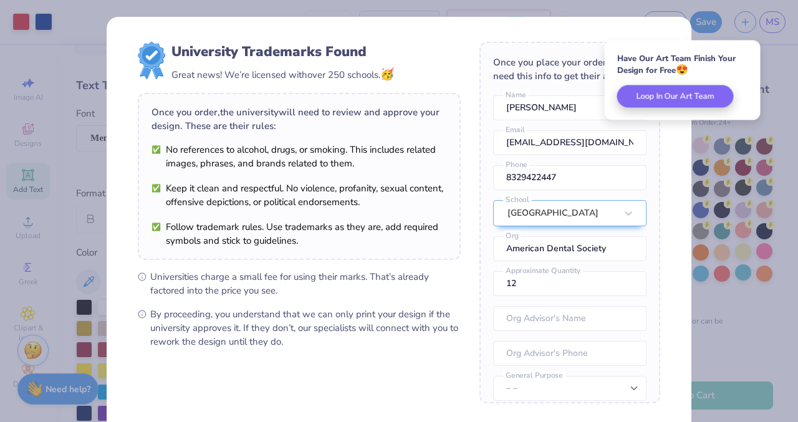
scroll to position [120, 0]
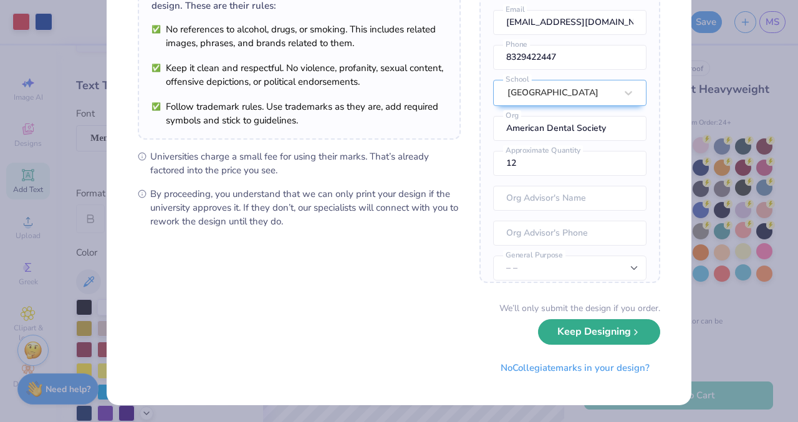
click at [615, 333] on button "Keep Designing" at bounding box center [599, 332] width 122 height 26
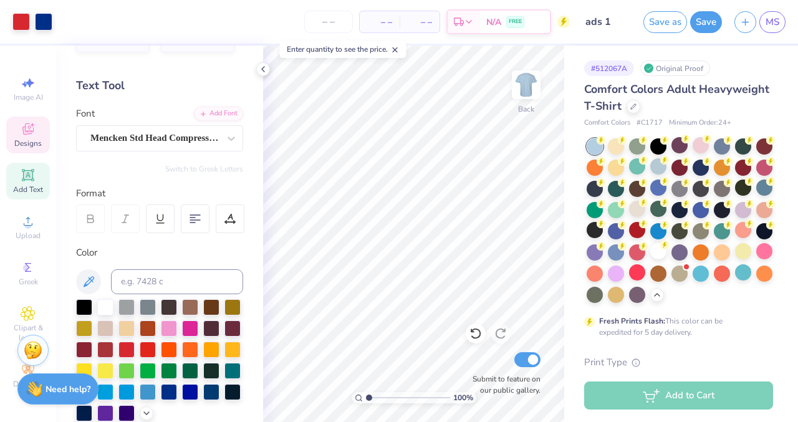
click at [42, 144] on div "Designs" at bounding box center [28, 135] width 44 height 37
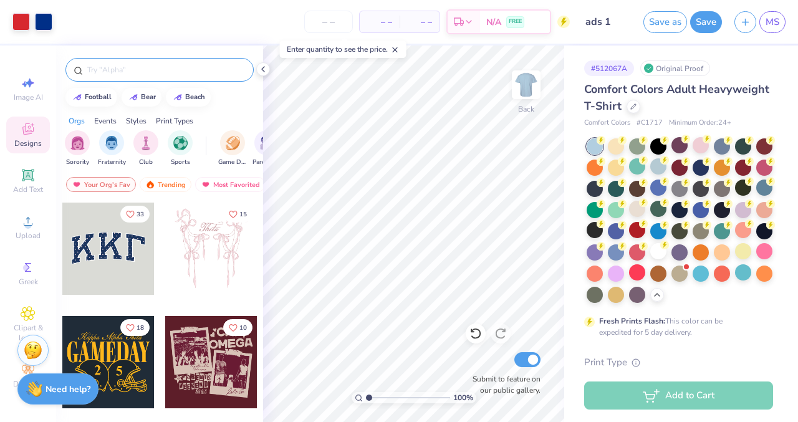
click at [132, 75] on input "text" at bounding box center [166, 70] width 160 height 12
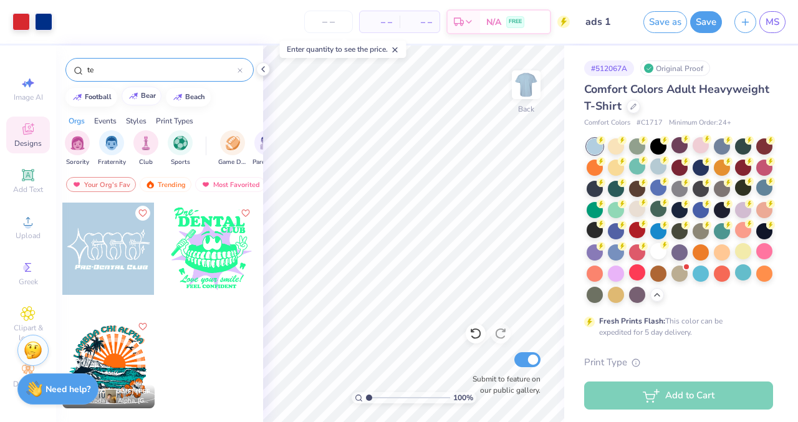
type input "t"
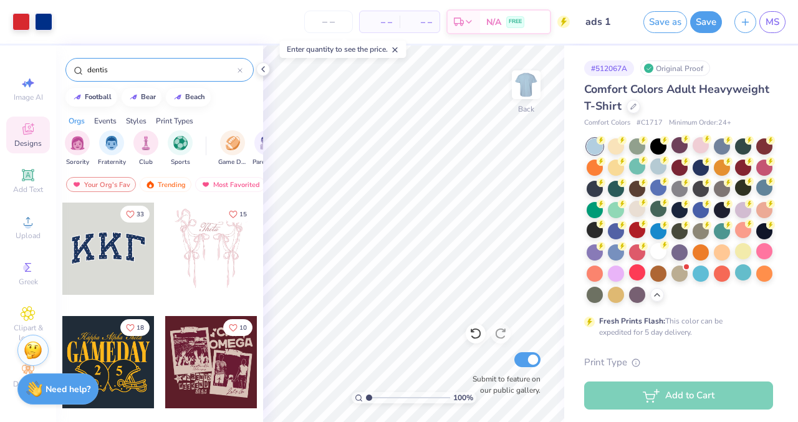
type input "dentist"
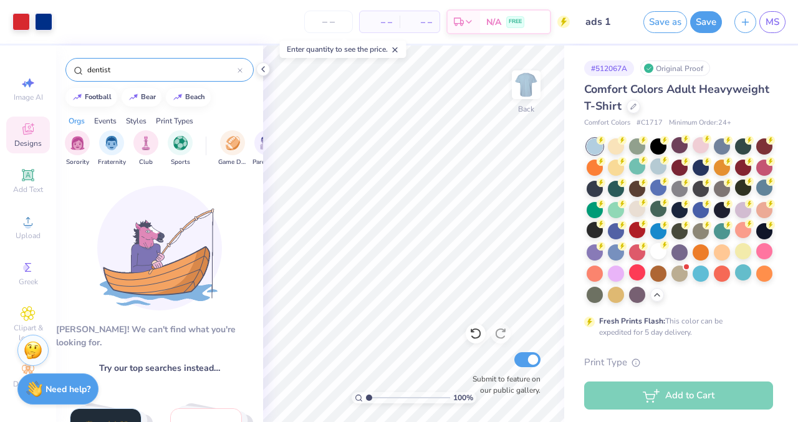
click at [241, 69] on icon at bounding box center [239, 70] width 5 height 5
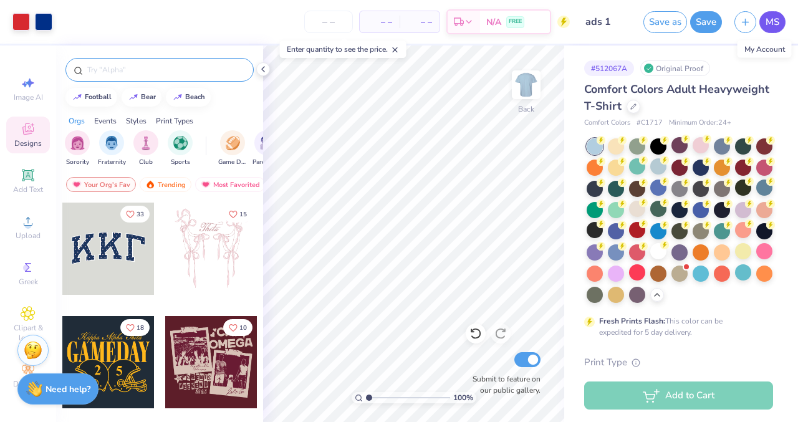
click at [769, 19] on span "MS" at bounding box center [772, 22] width 14 height 14
click at [765, 21] on span "MS" at bounding box center [772, 22] width 14 height 14
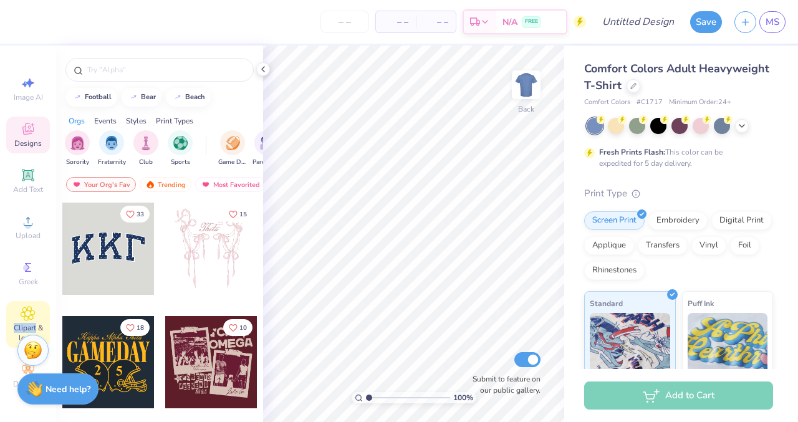
click at [34, 323] on span "Clipart & logos" at bounding box center [28, 333] width 44 height 20
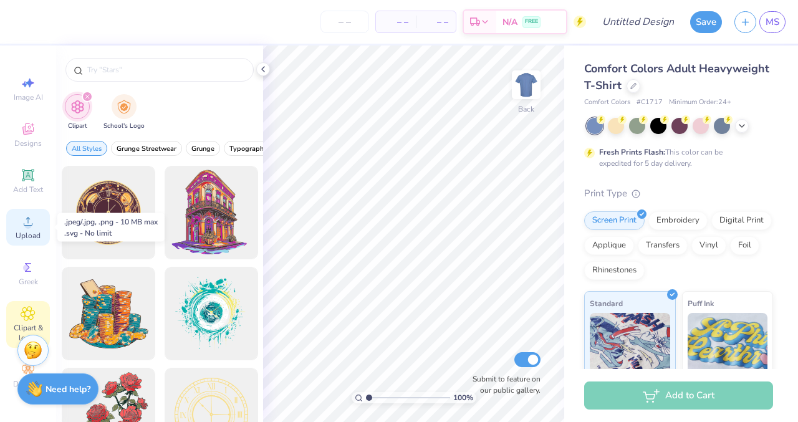
click at [27, 231] on span "Upload" at bounding box center [28, 236] width 25 height 10
click at [262, 69] on polyline at bounding box center [263, 69] width 2 height 5
